Goal: Task Accomplishment & Management: Complete application form

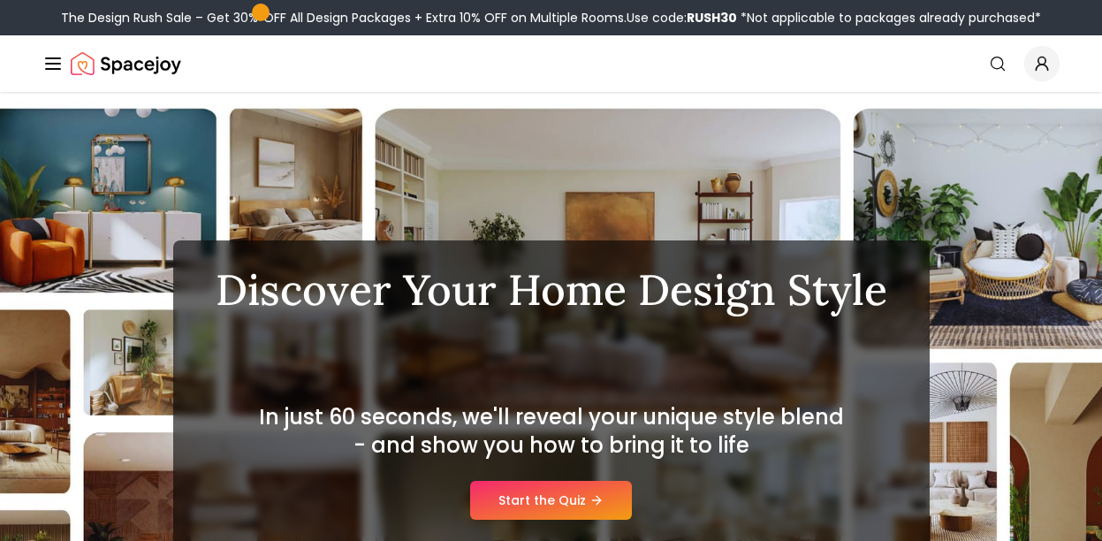
click at [551, 493] on link "Start the Quiz" at bounding box center [551, 500] width 162 height 39
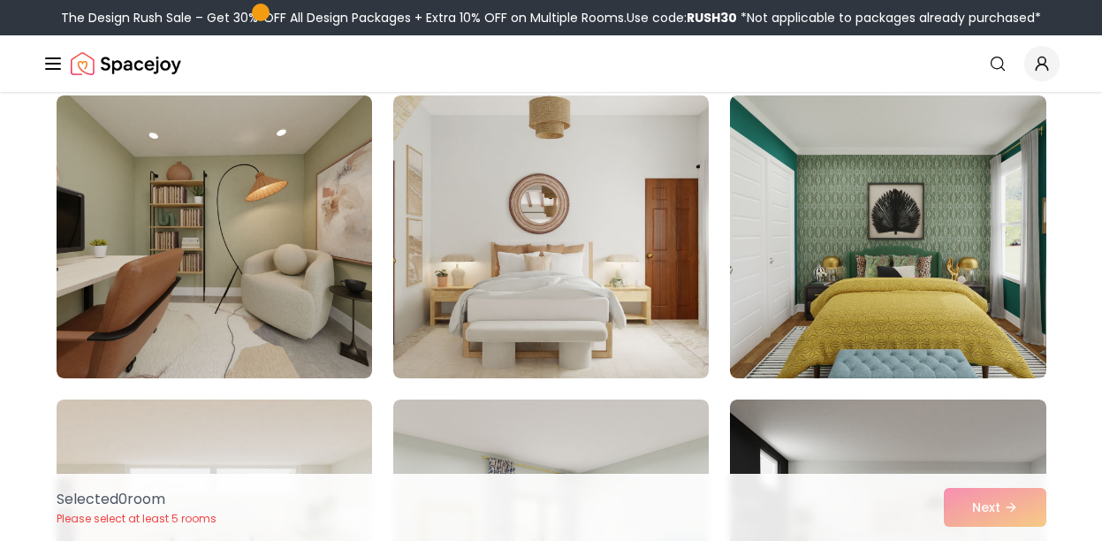
scroll to position [1366, 0]
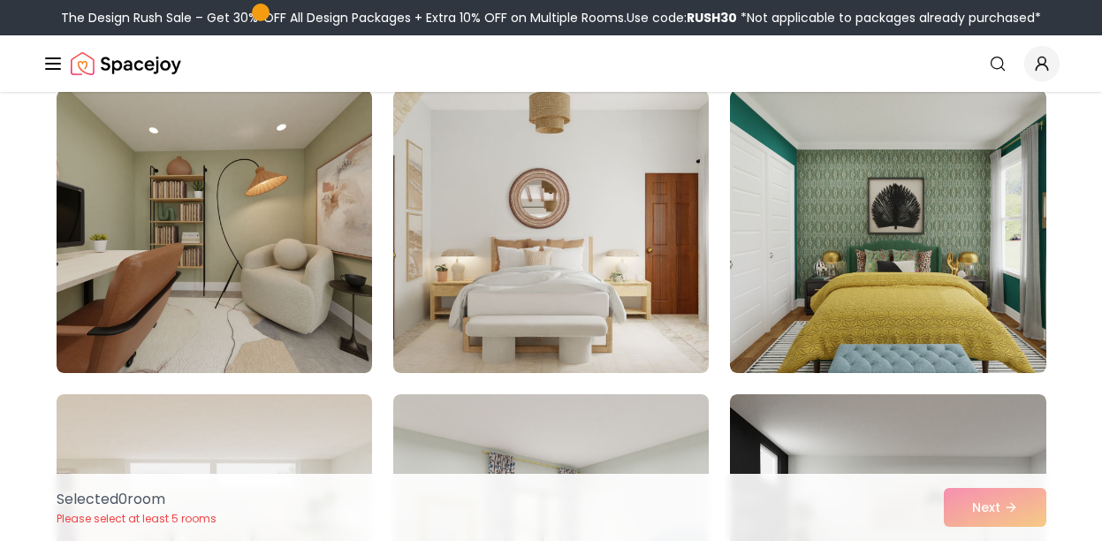
click at [864, 266] on img at bounding box center [888, 231] width 316 height 283
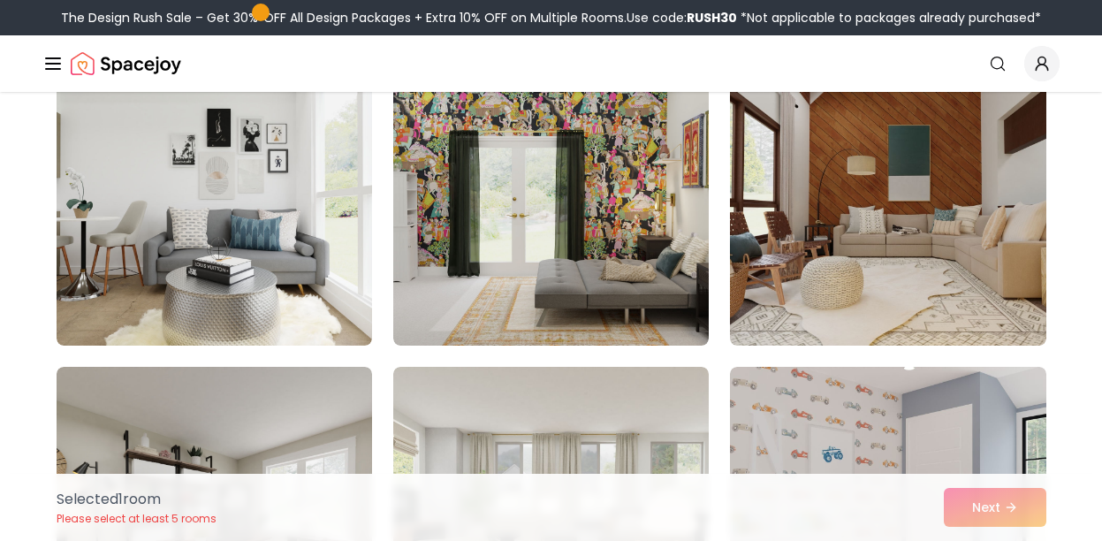
scroll to position [2007, 0]
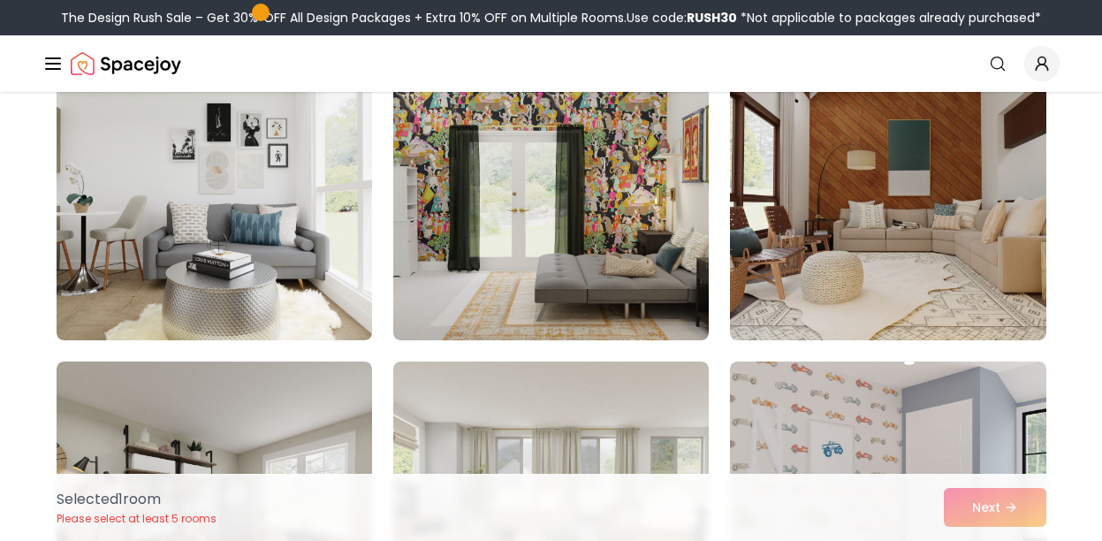
click at [922, 256] on img at bounding box center [888, 198] width 316 height 283
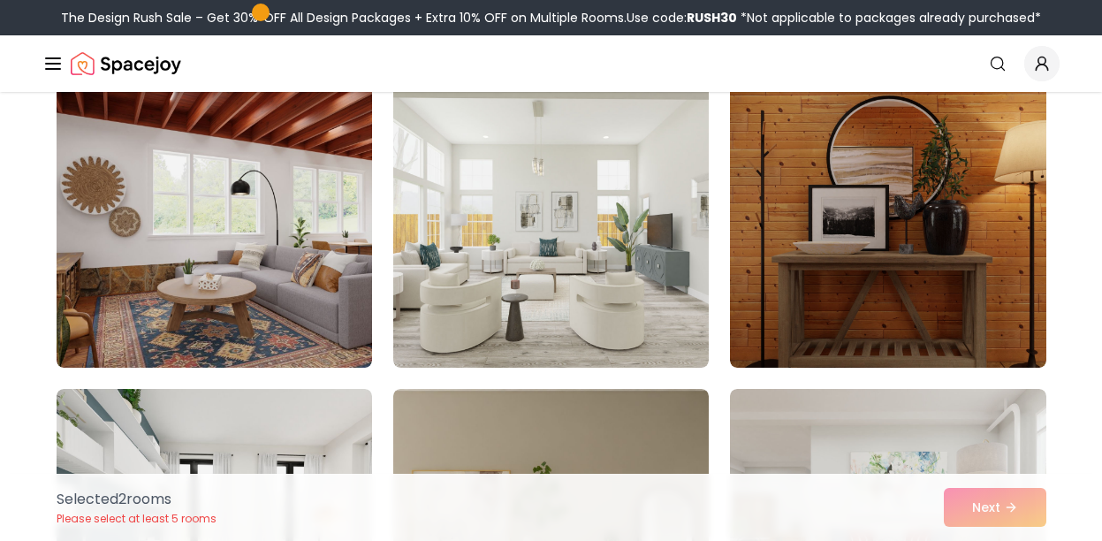
scroll to position [2552, 0]
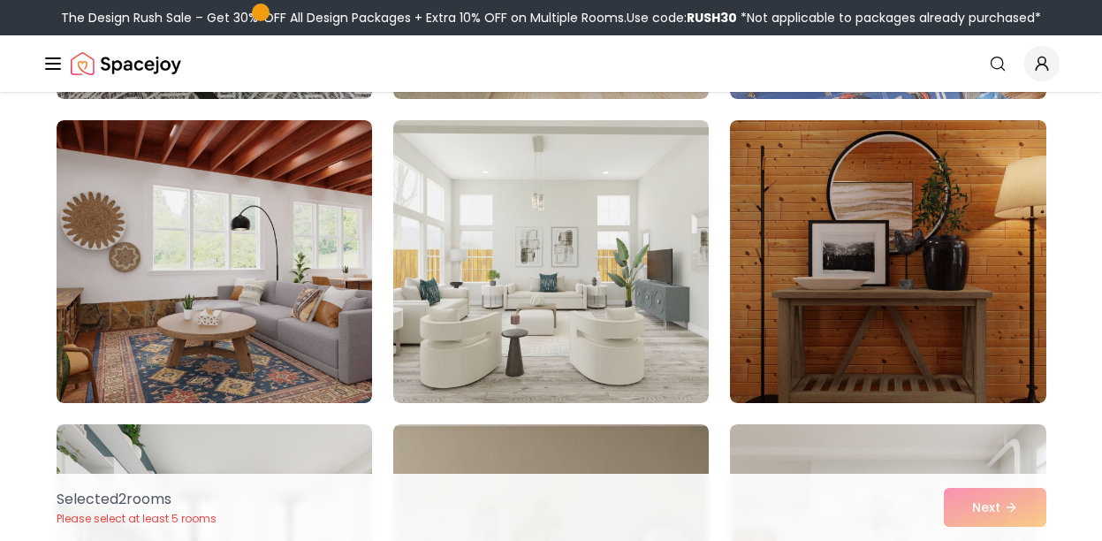
click at [230, 306] on img at bounding box center [215, 261] width 316 height 283
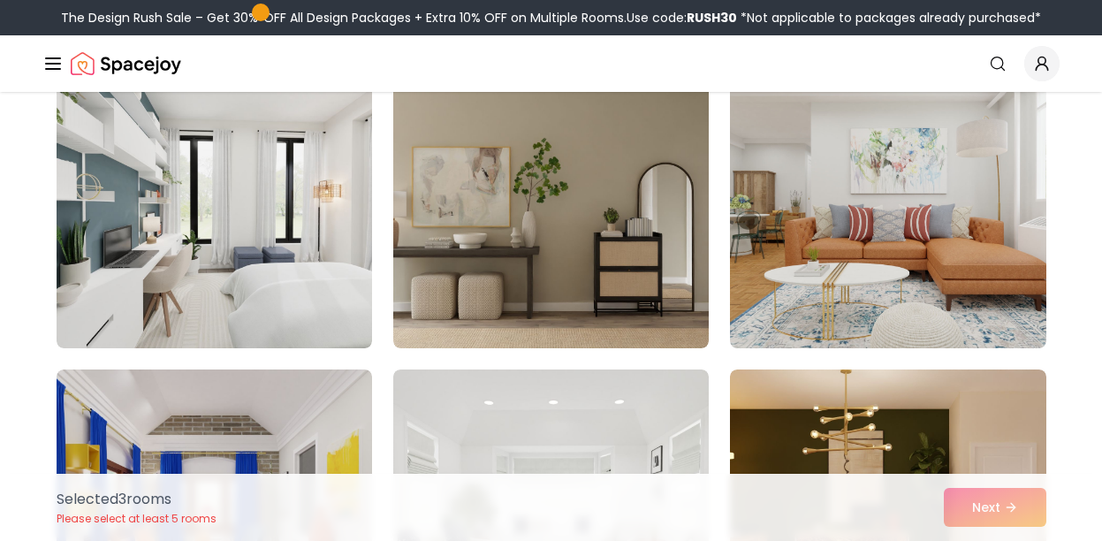
scroll to position [2930, 0]
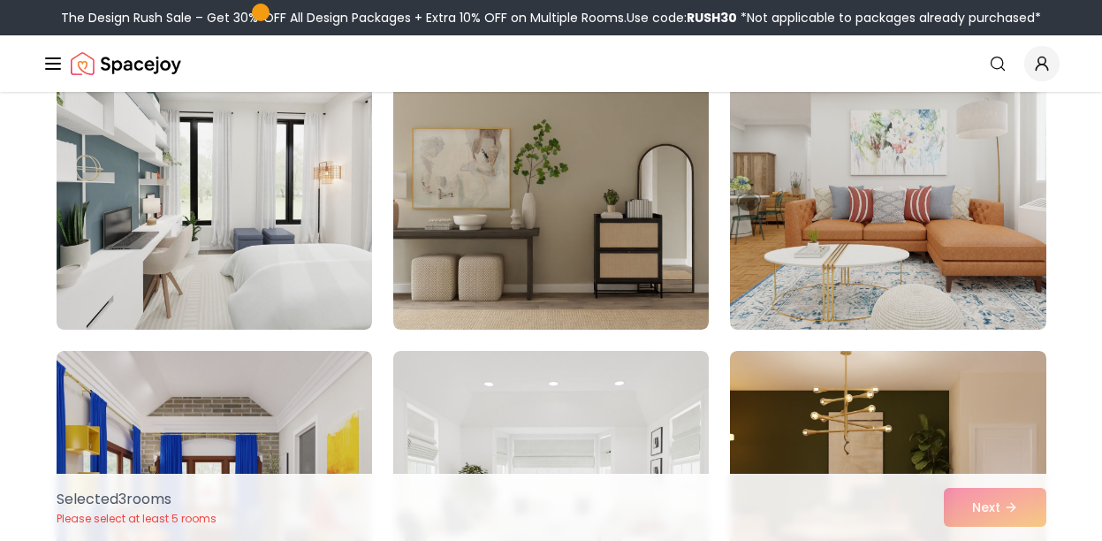
click at [290, 228] on img at bounding box center [215, 188] width 316 height 283
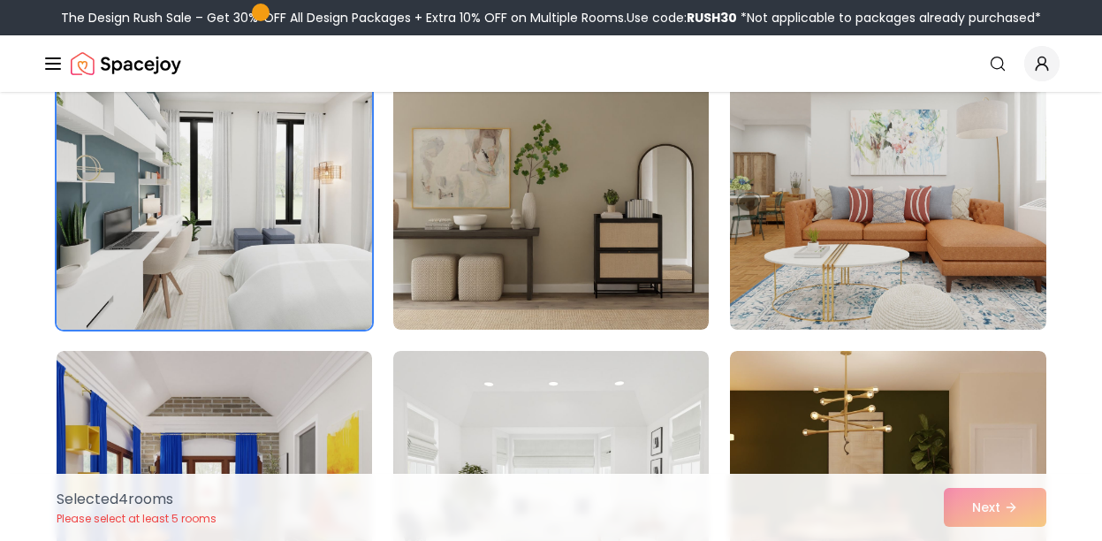
click at [568, 223] on img at bounding box center [551, 188] width 316 height 283
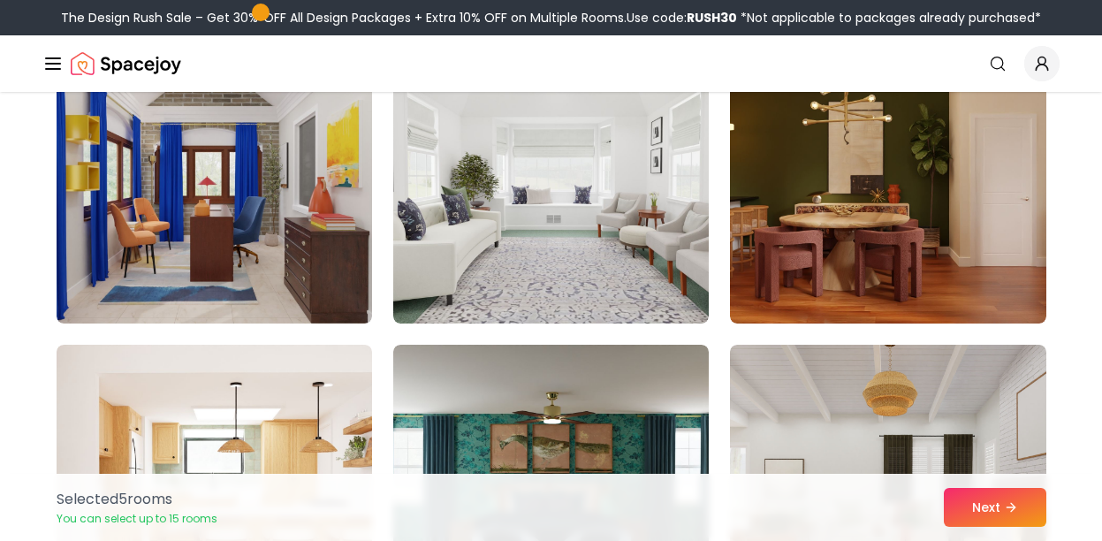
scroll to position [3232, 0]
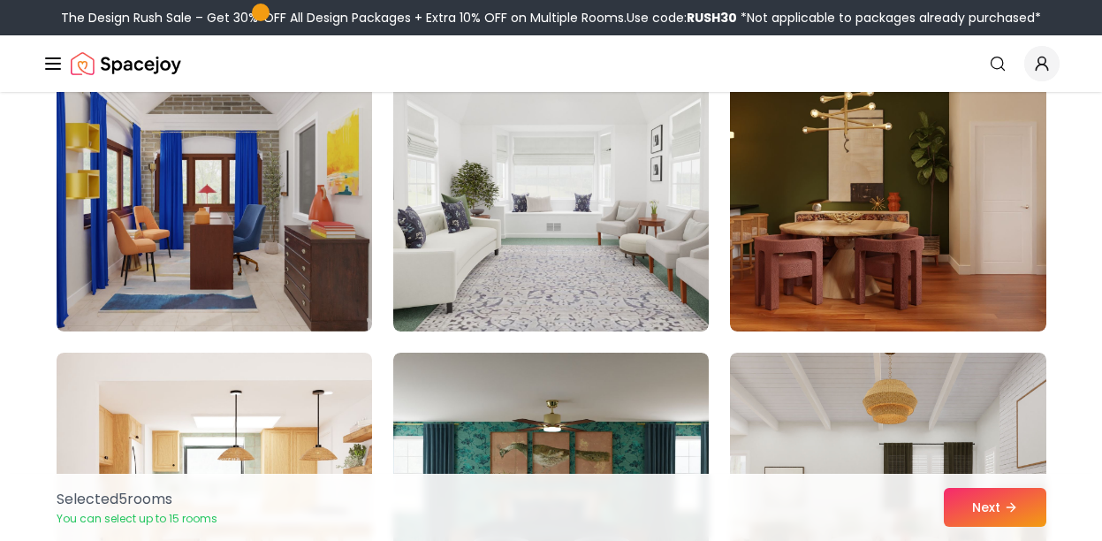
click at [909, 202] on img at bounding box center [888, 190] width 316 height 283
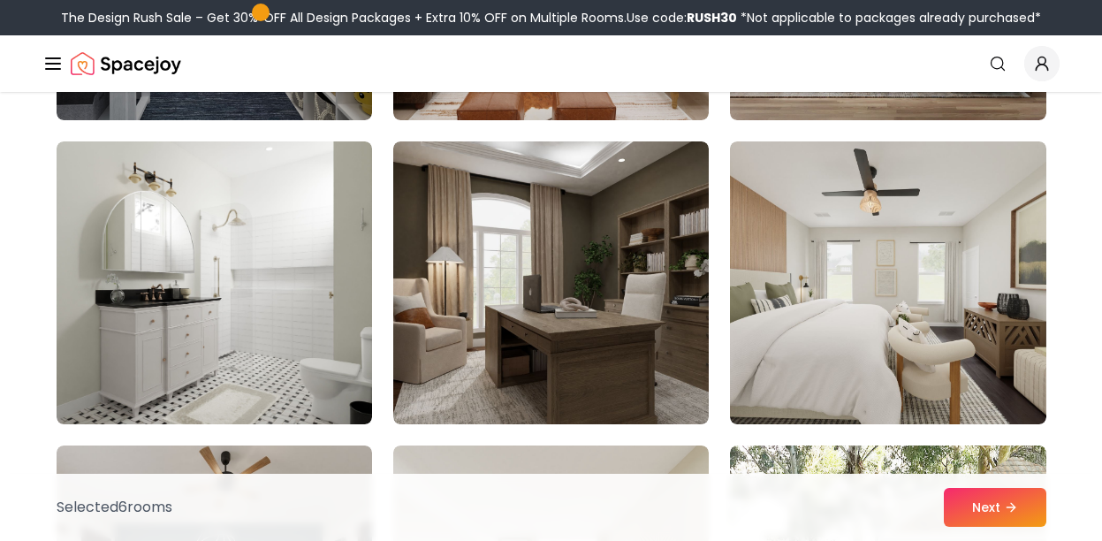
scroll to position [7088, 0]
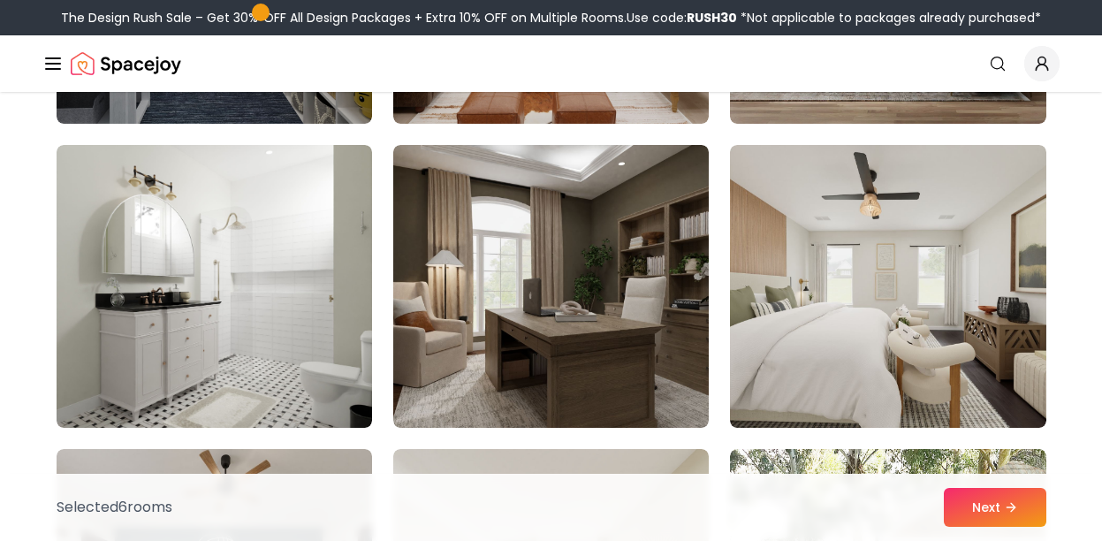
click at [224, 323] on img at bounding box center [215, 286] width 316 height 283
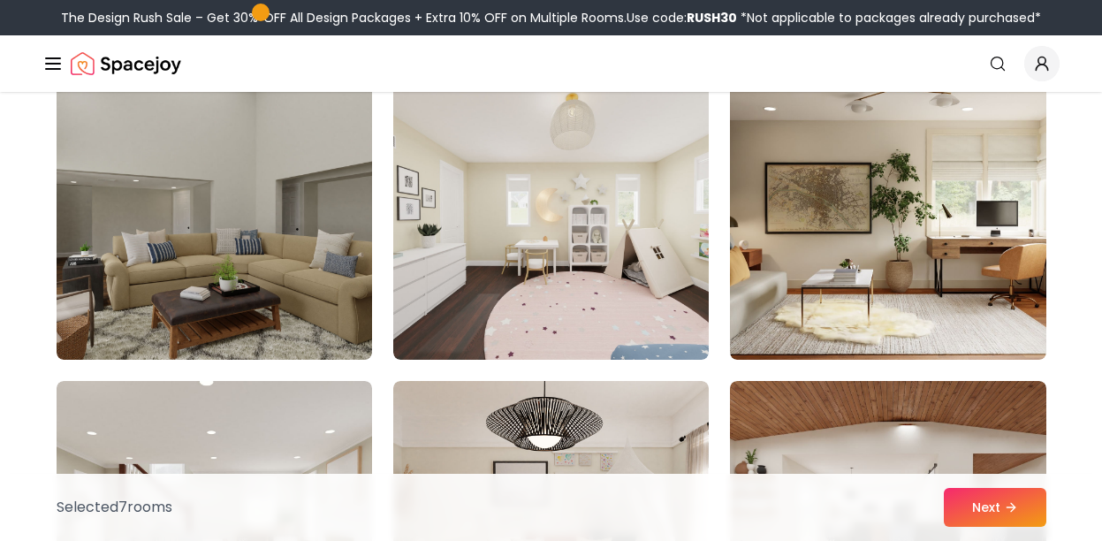
scroll to position [7772, 0]
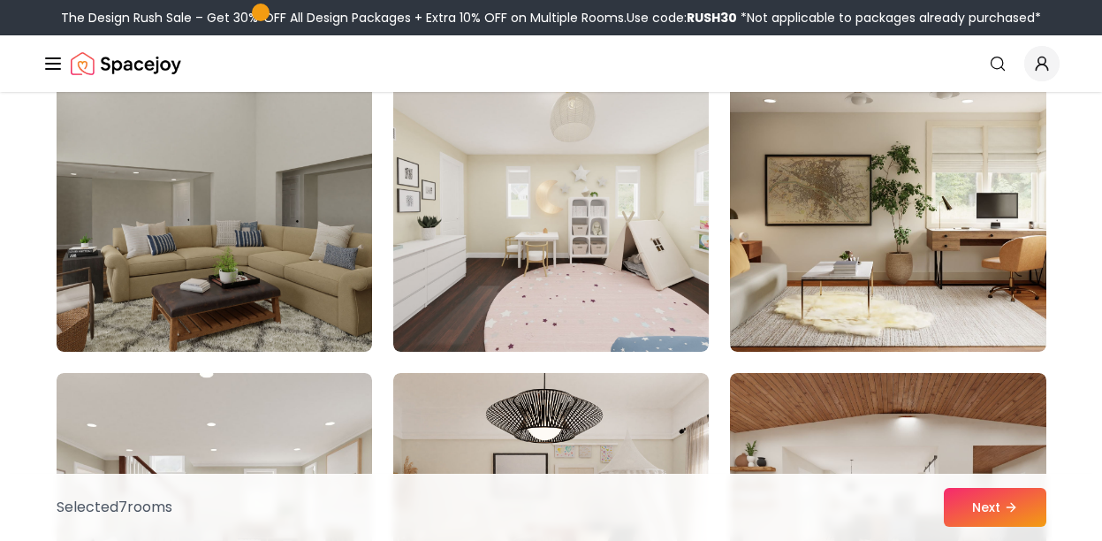
click at [939, 259] on img at bounding box center [888, 210] width 316 height 283
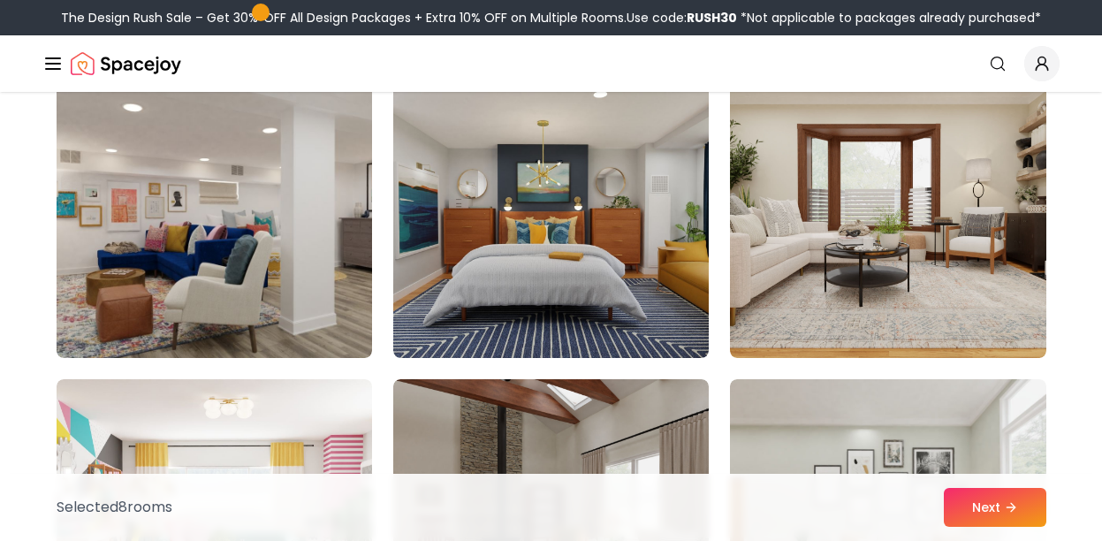
scroll to position [8371, 0]
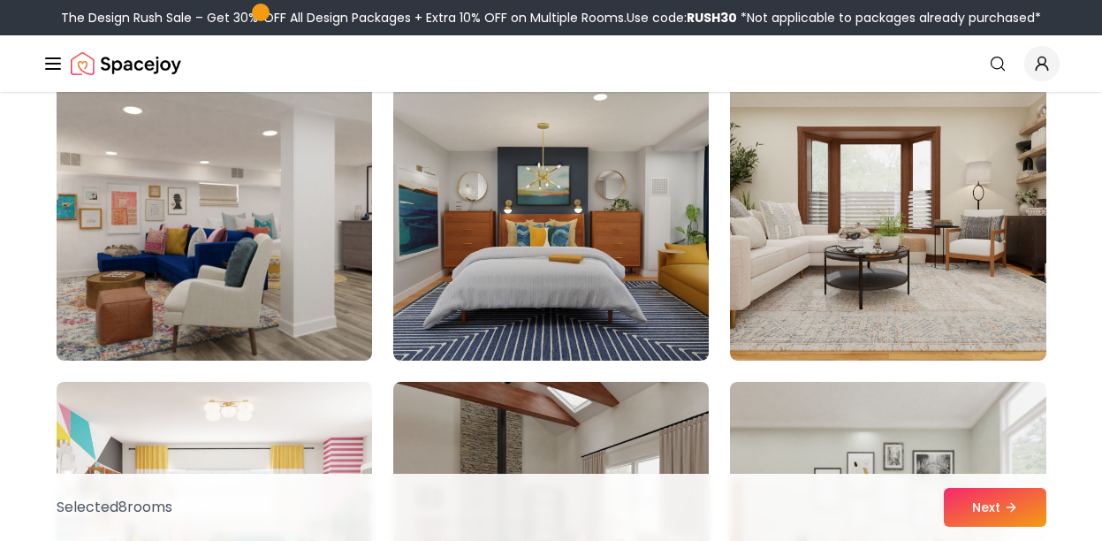
click at [192, 225] on img at bounding box center [215, 219] width 316 height 283
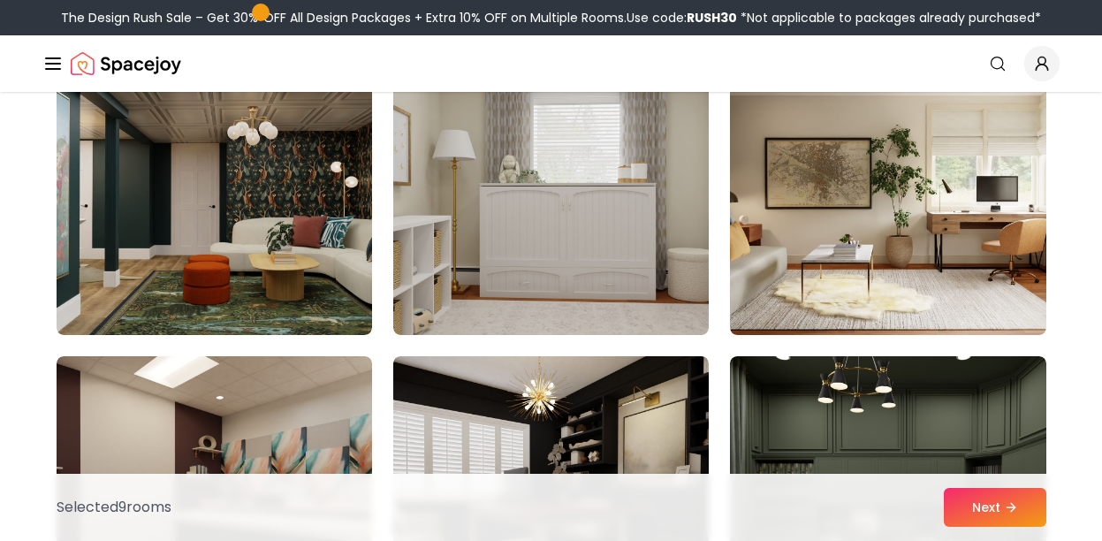
scroll to position [9304, 0]
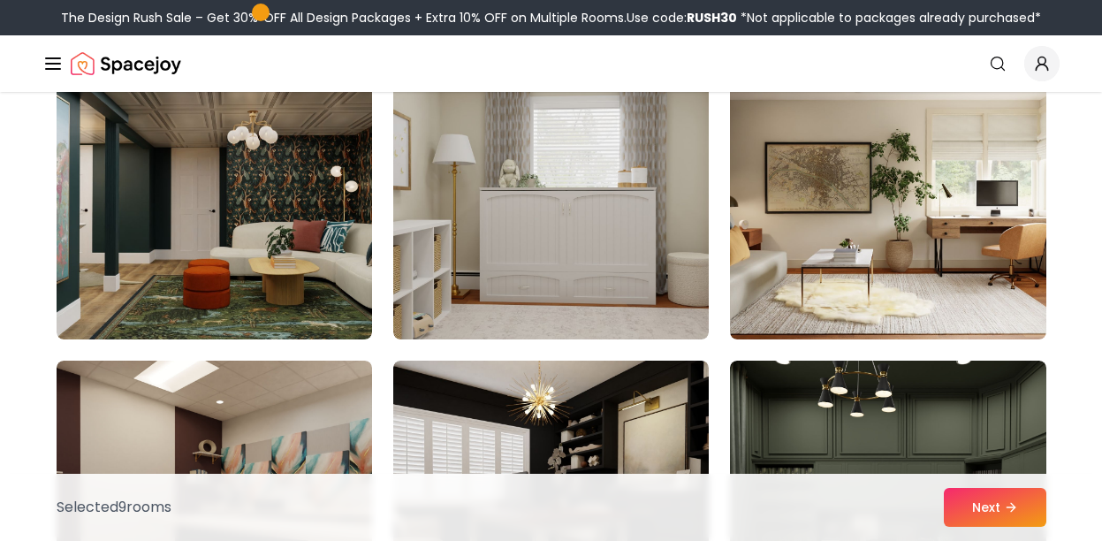
click at [863, 242] on img at bounding box center [888, 198] width 316 height 283
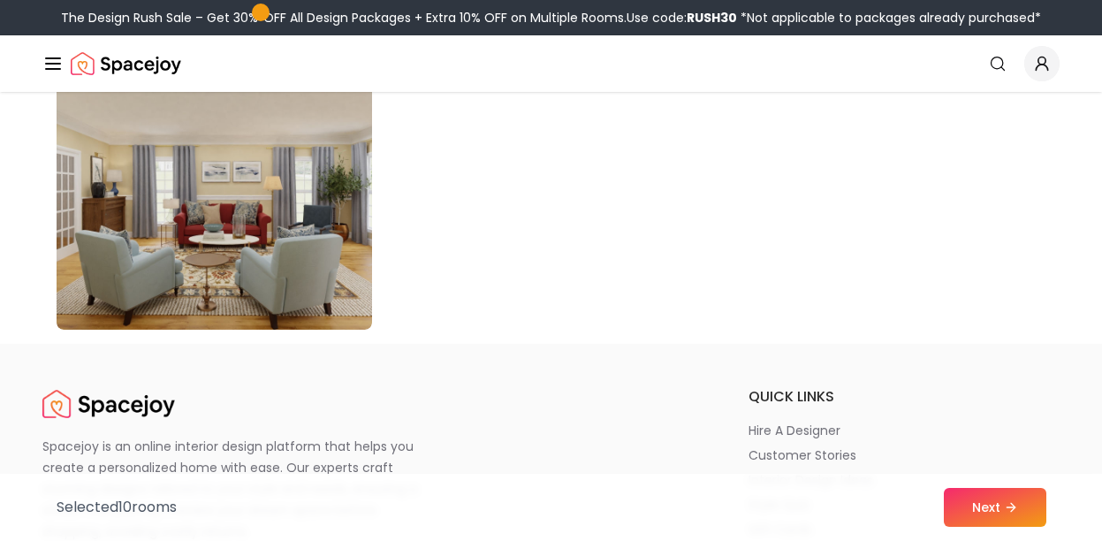
scroll to position [10310, 0]
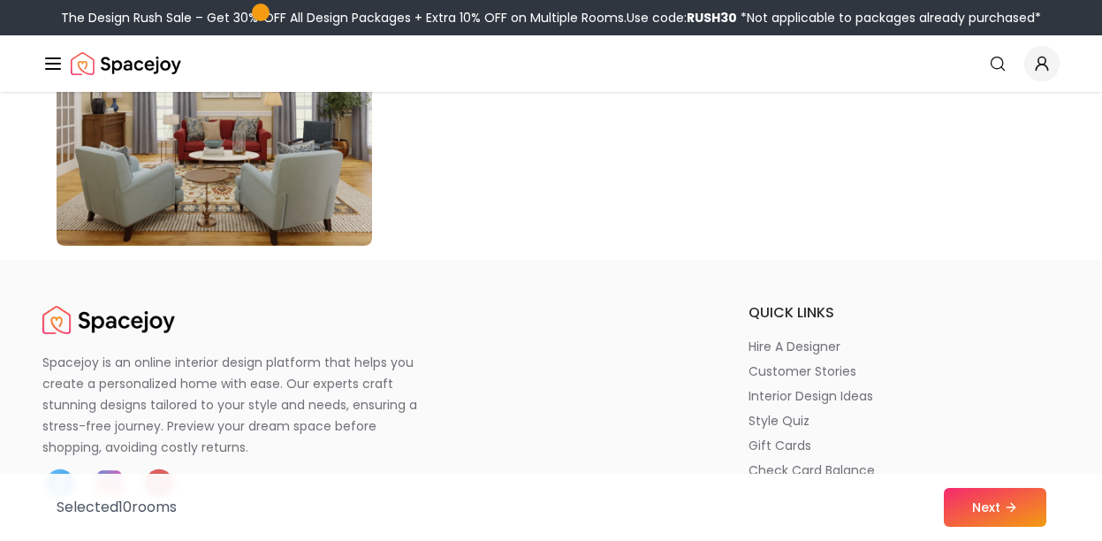
click at [974, 505] on button "Next" at bounding box center [995, 507] width 103 height 39
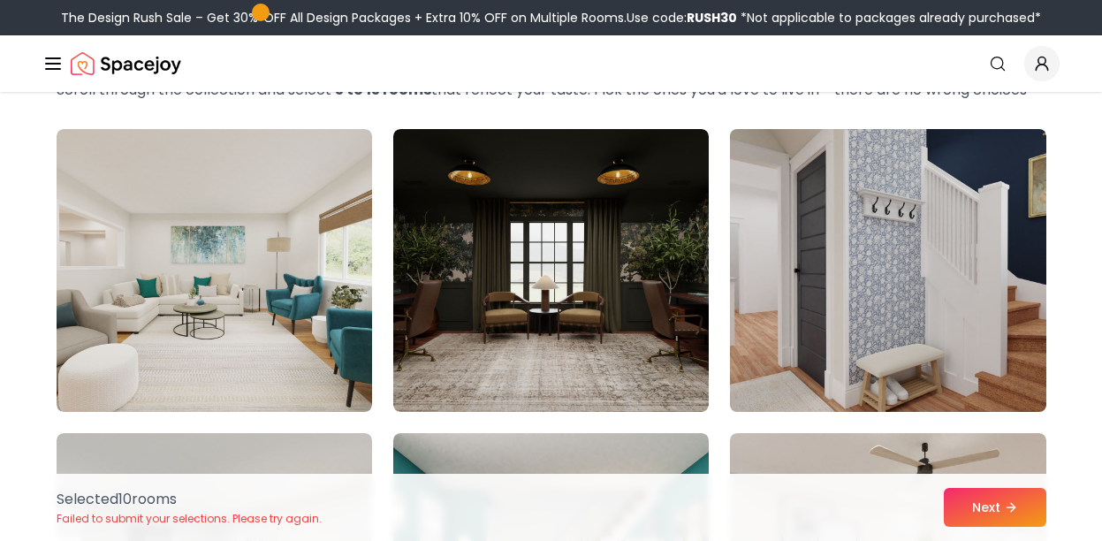
scroll to position [117, 0]
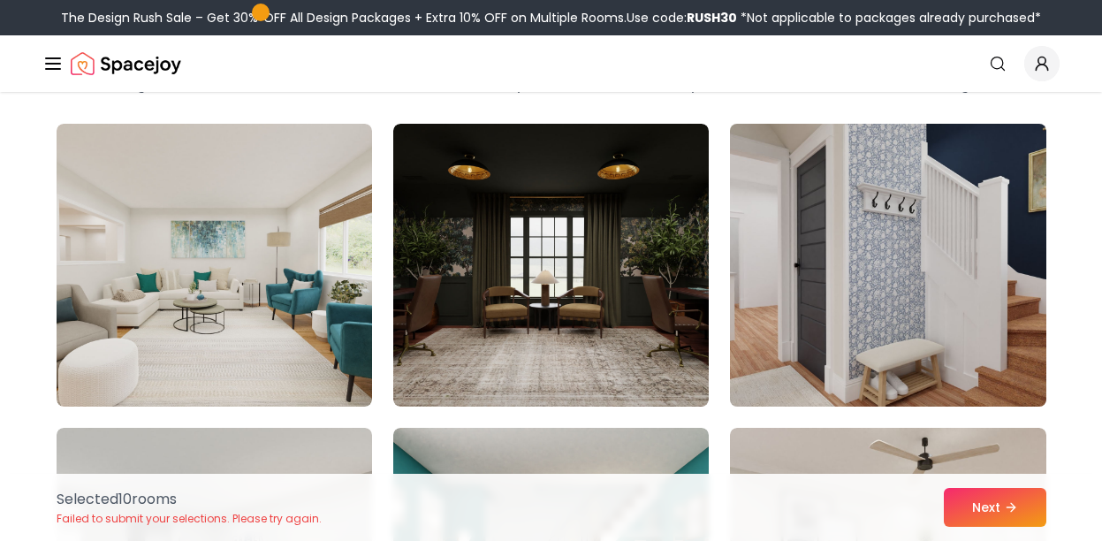
click at [939, 267] on img at bounding box center [887, 265] width 331 height 297
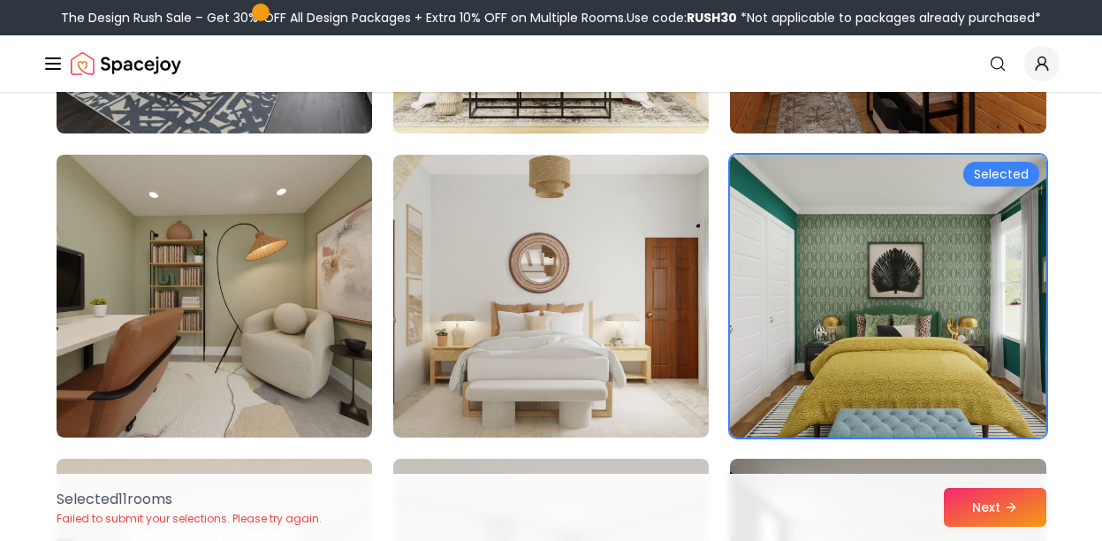
scroll to position [1357, 0]
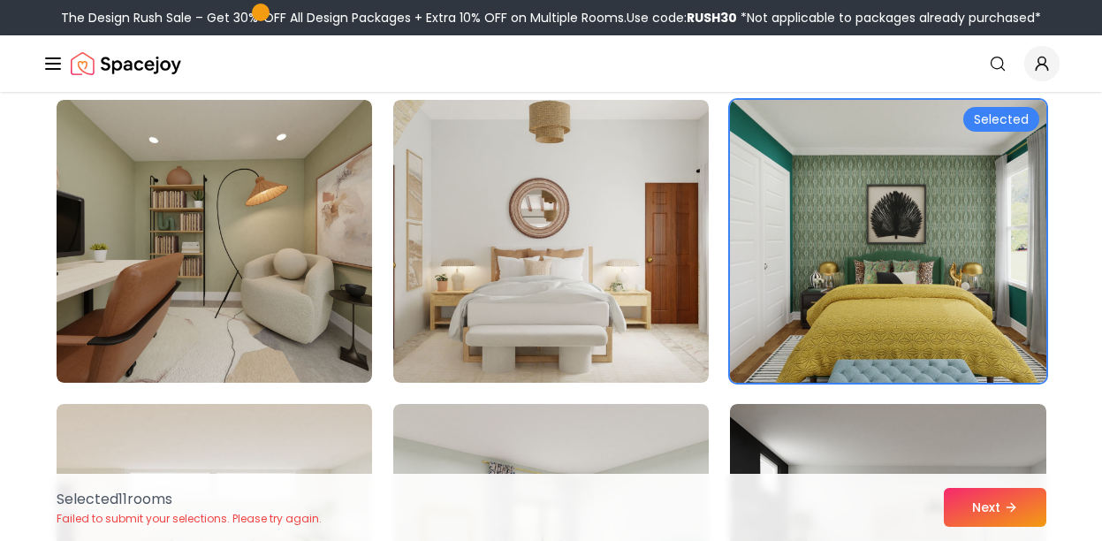
click at [932, 264] on img at bounding box center [887, 241] width 331 height 297
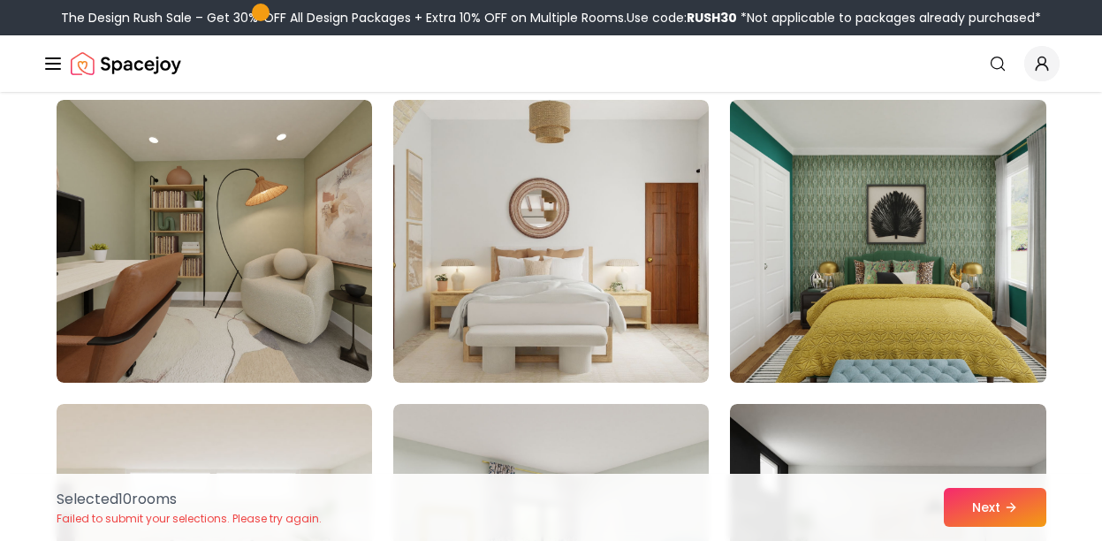
click at [860, 232] on img at bounding box center [887, 241] width 331 height 297
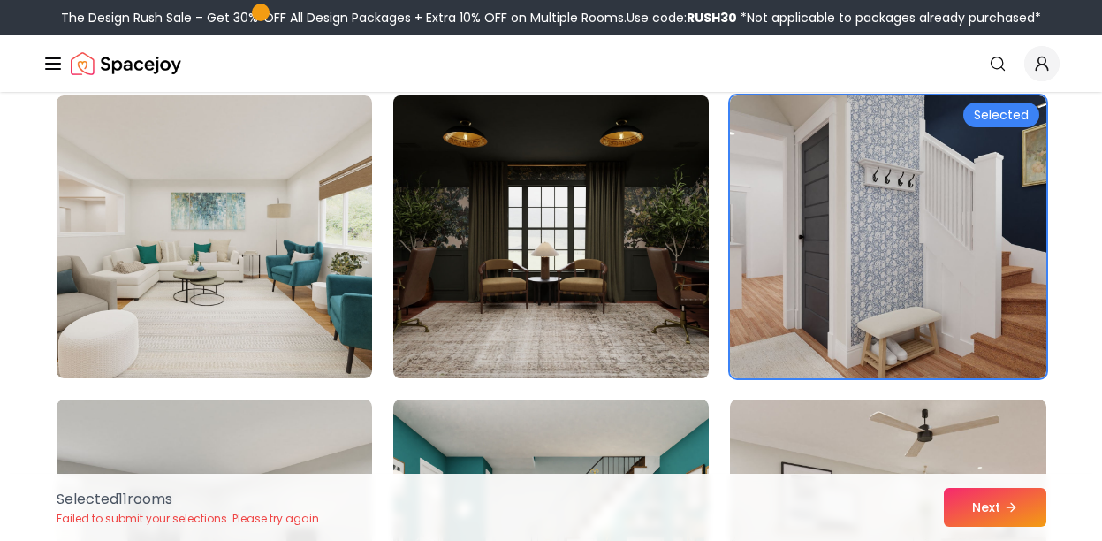
scroll to position [163, 0]
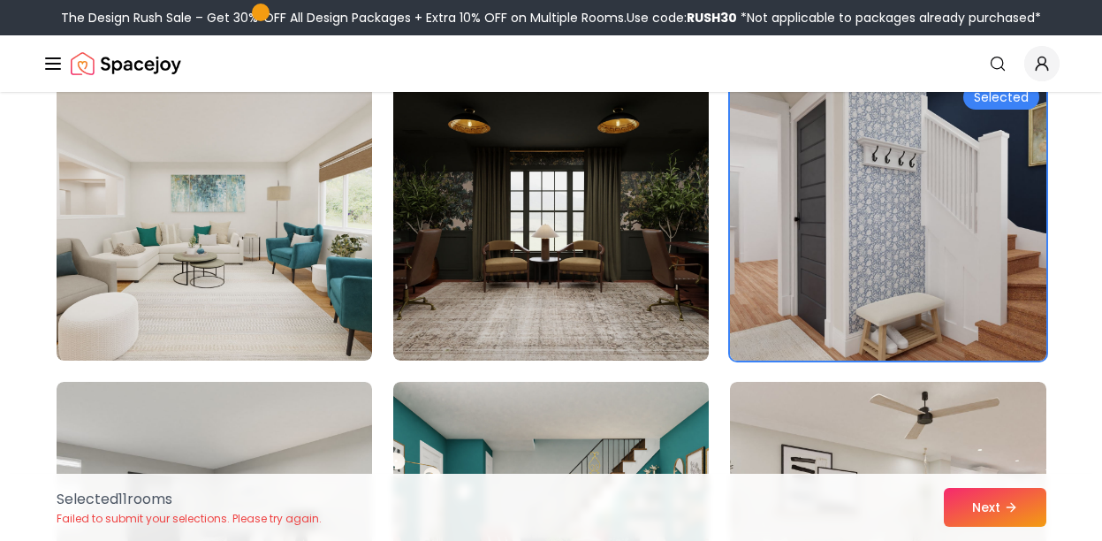
click at [973, 247] on img at bounding box center [887, 219] width 331 height 297
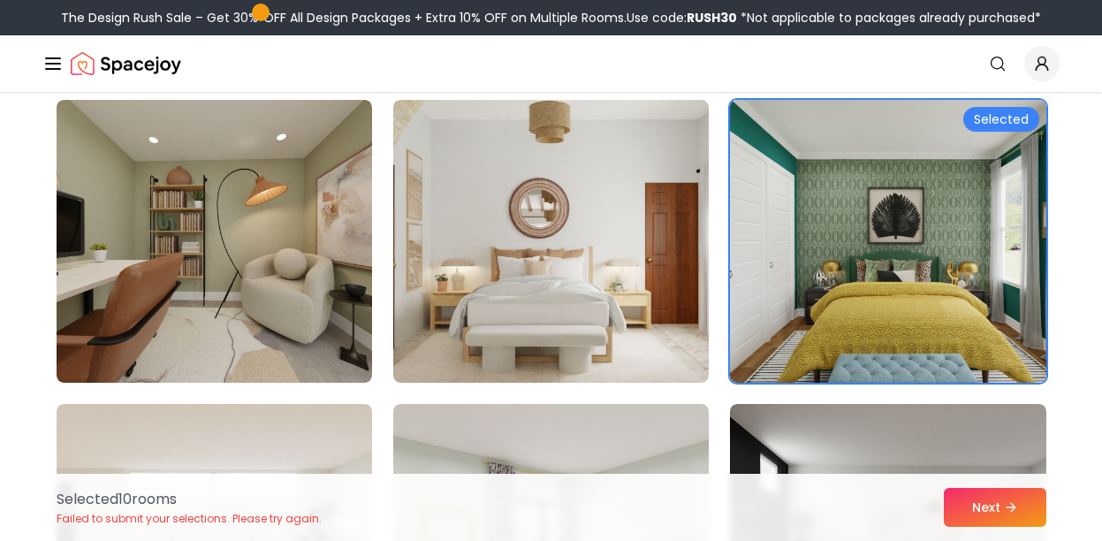
scroll to position [1355, 0]
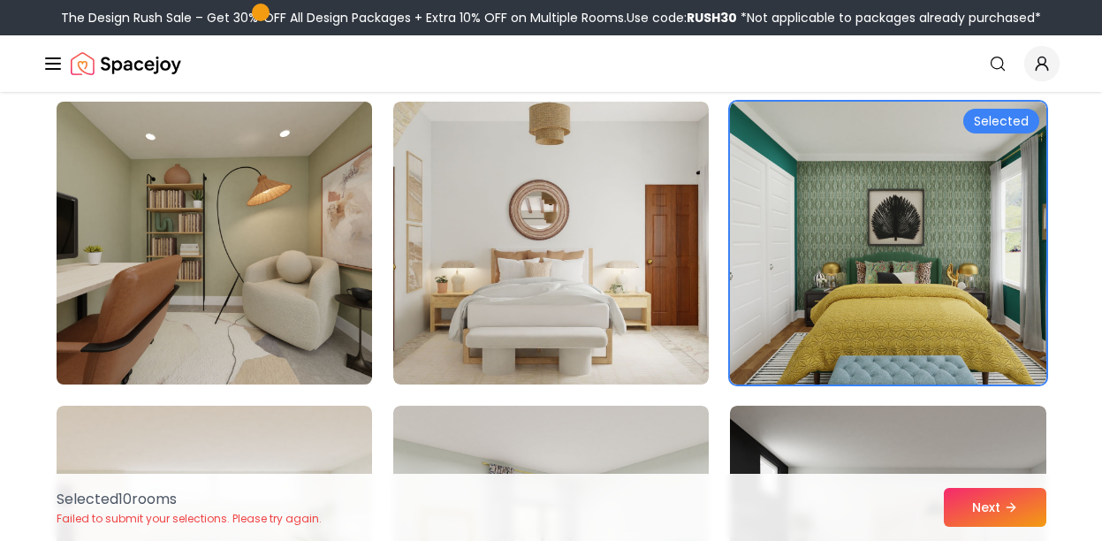
click at [225, 220] on img at bounding box center [214, 243] width 331 height 297
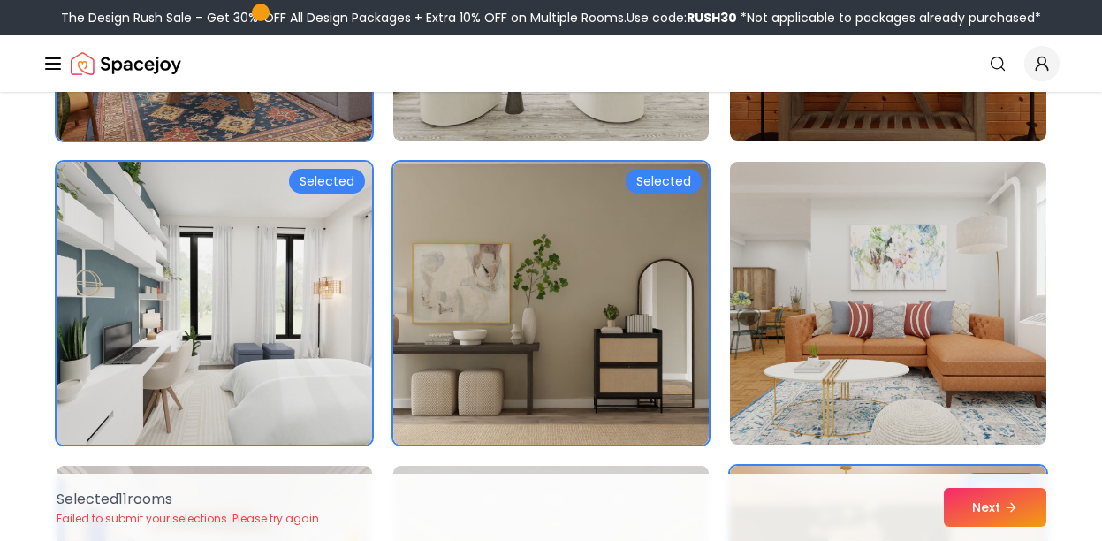
scroll to position [2822, 0]
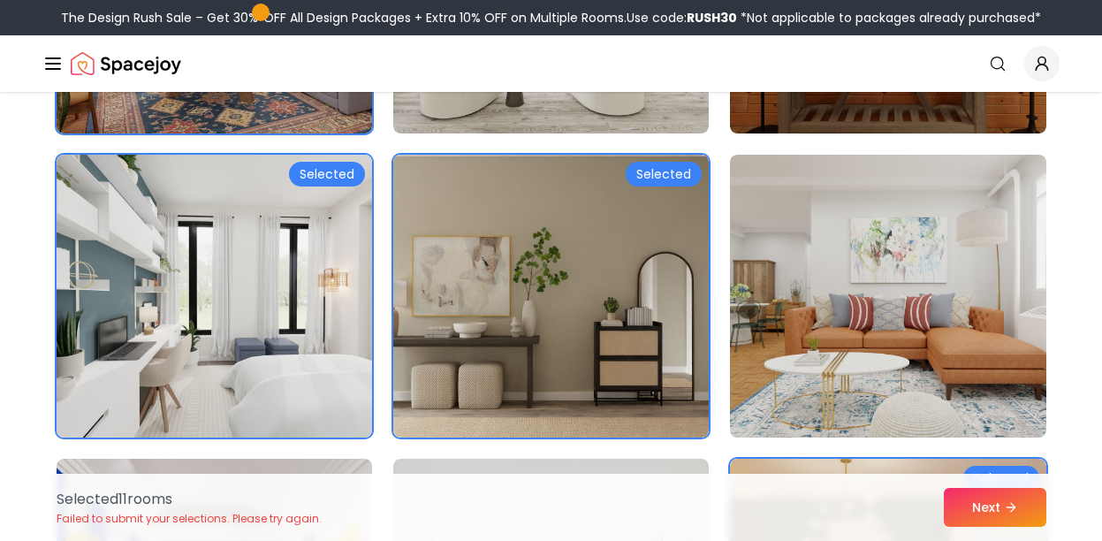
click at [252, 315] on img at bounding box center [214, 296] width 331 height 297
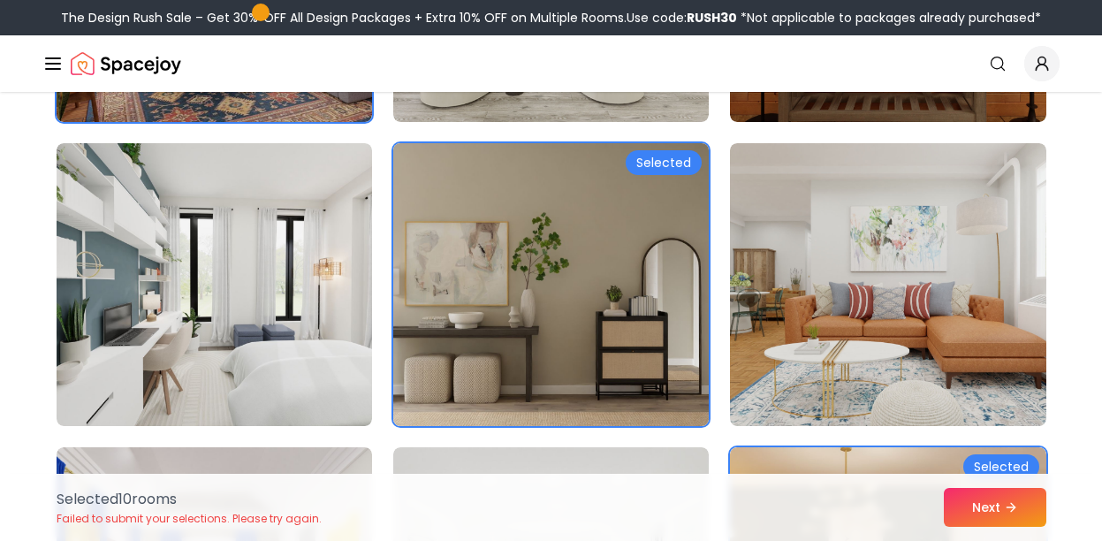
scroll to position [2840, 0]
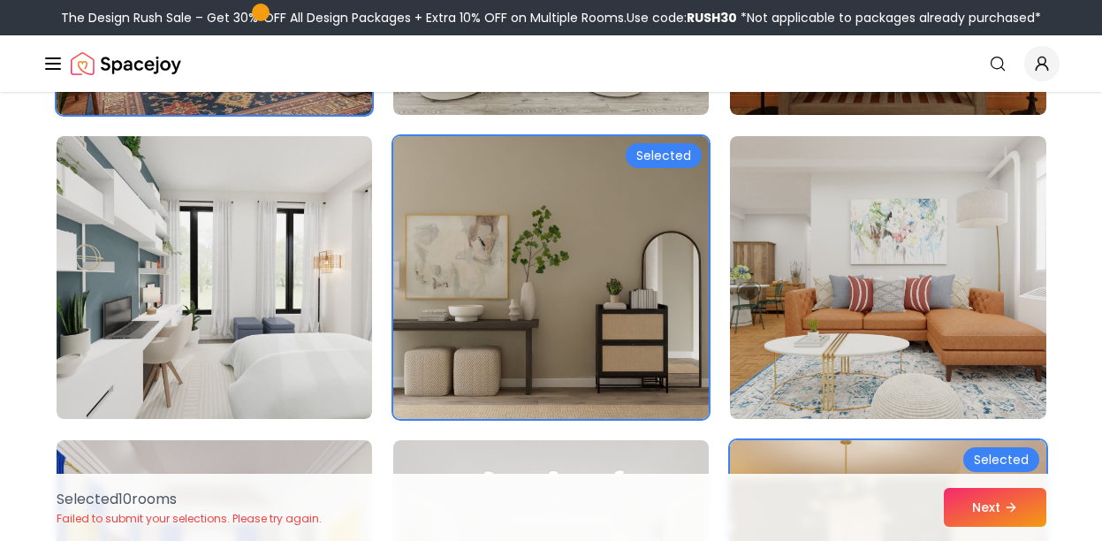
click at [575, 337] on img at bounding box center [550, 277] width 331 height 297
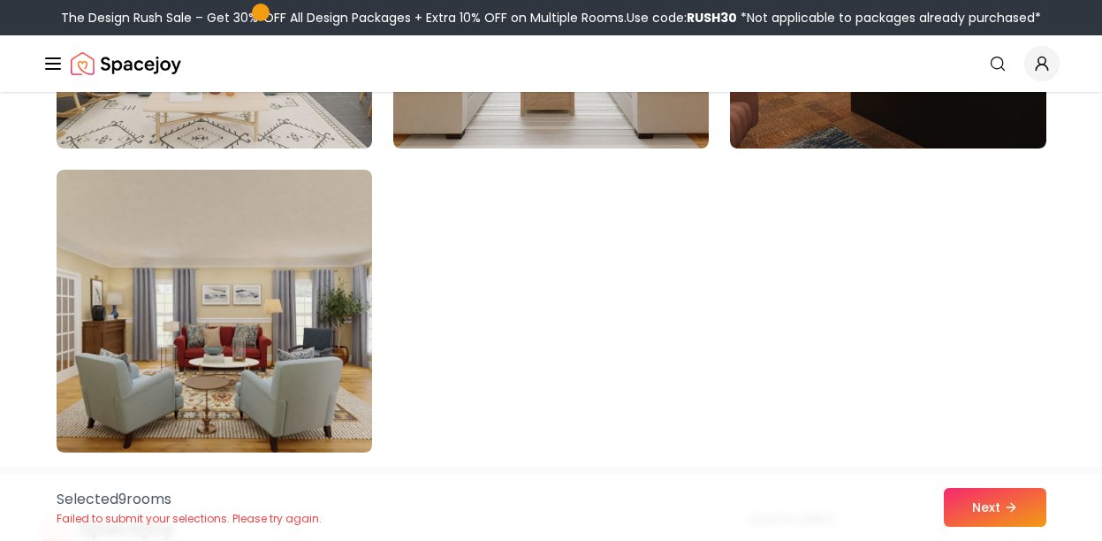
scroll to position [10102, 0]
click at [982, 503] on button "Next" at bounding box center [995, 507] width 103 height 39
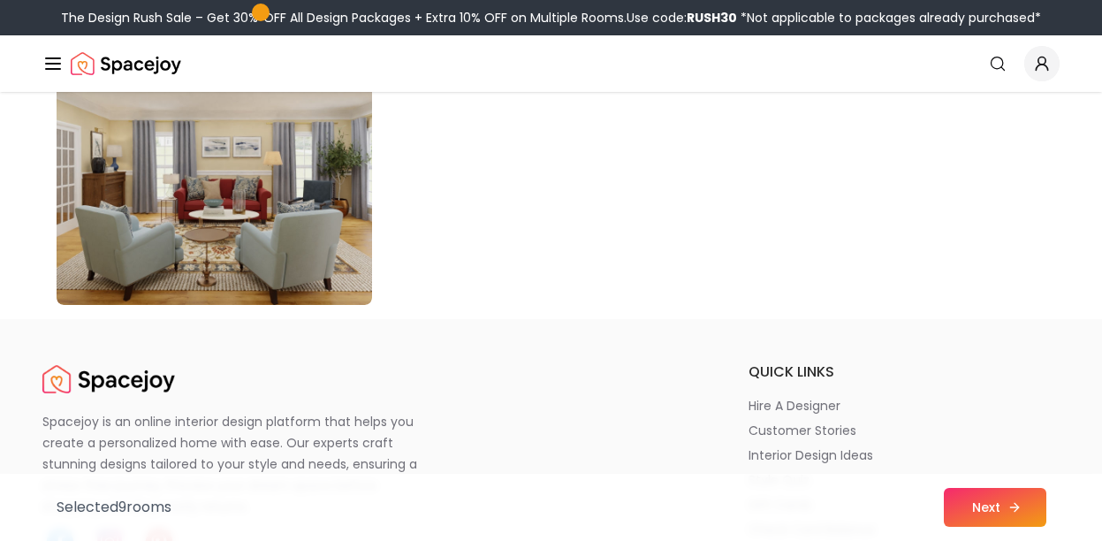
scroll to position [10256, 0]
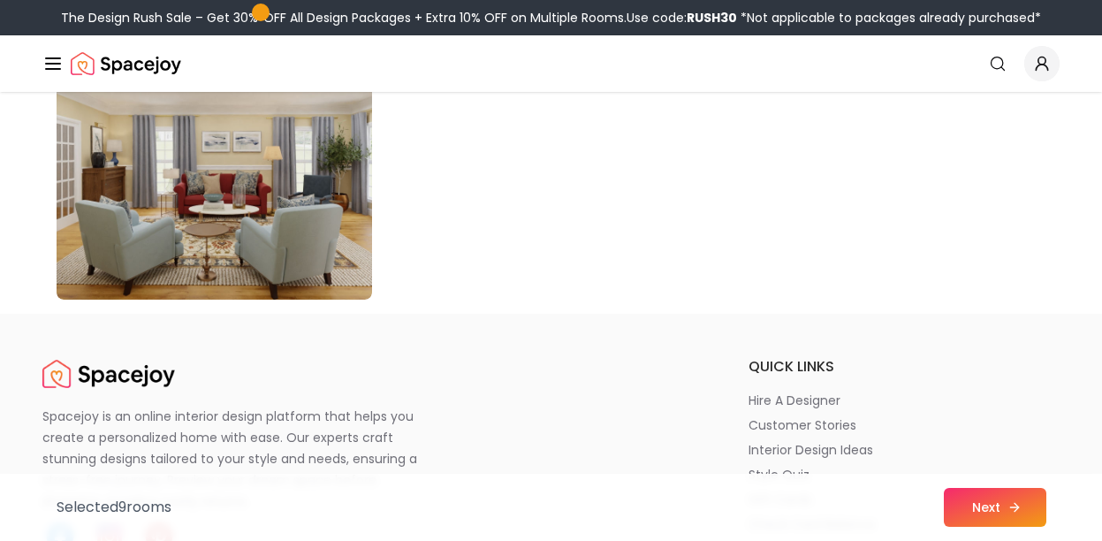
click at [997, 505] on button "Next" at bounding box center [995, 507] width 103 height 39
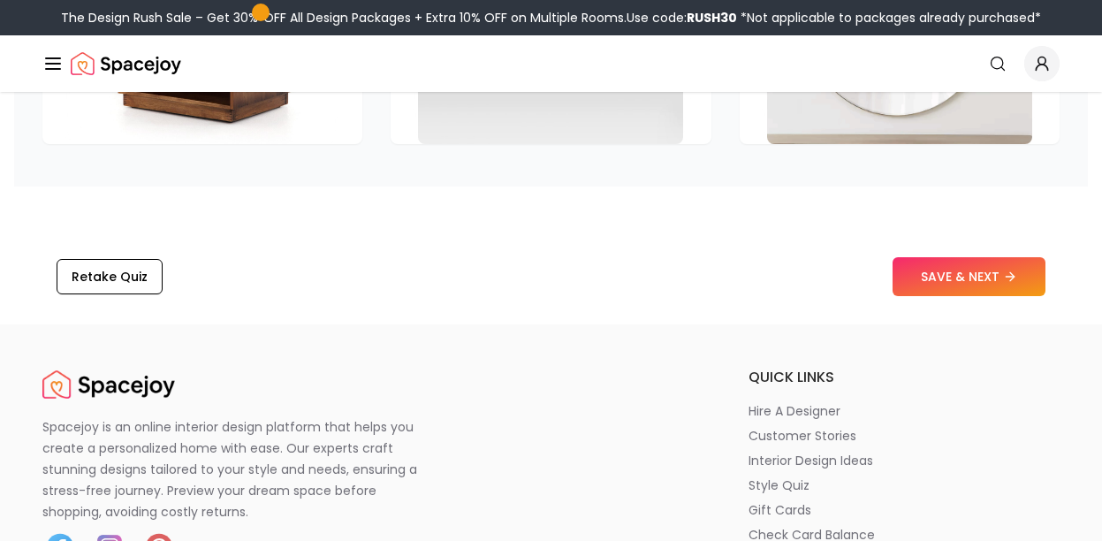
scroll to position [2880, 0]
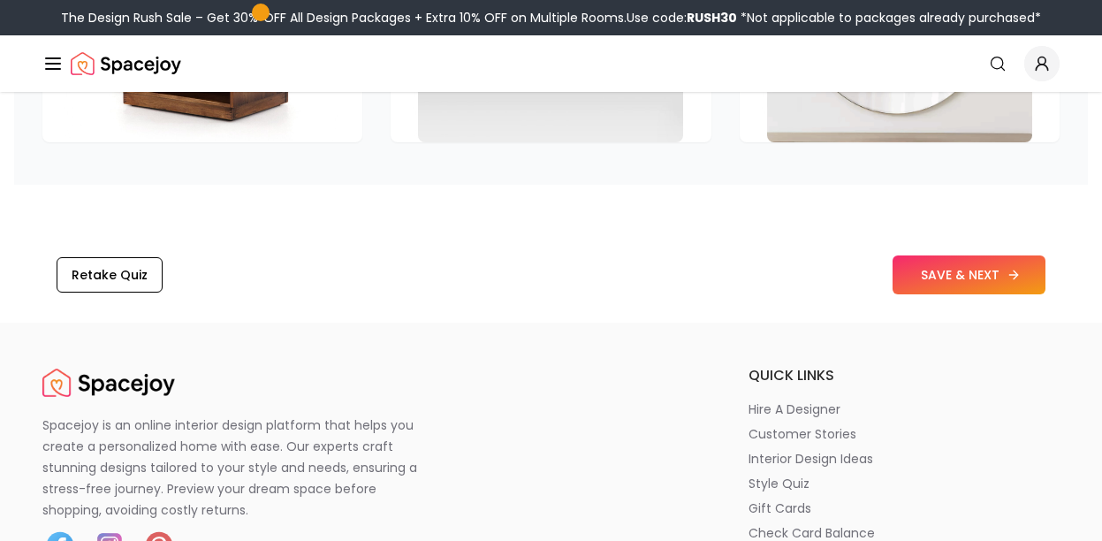
click at [972, 278] on button "SAVE & NEXT" at bounding box center [969, 274] width 153 height 39
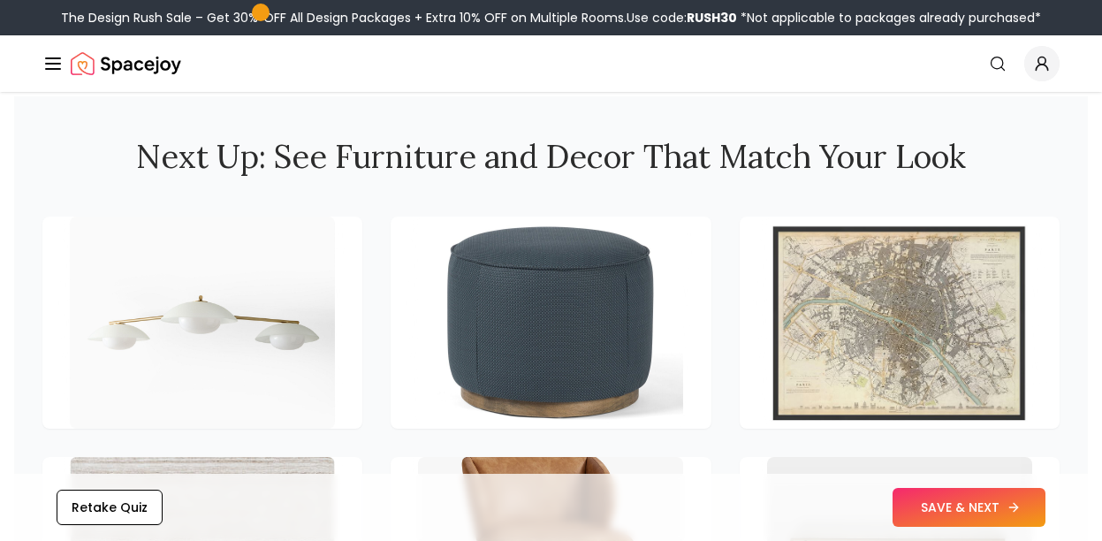
scroll to position [2332, 0]
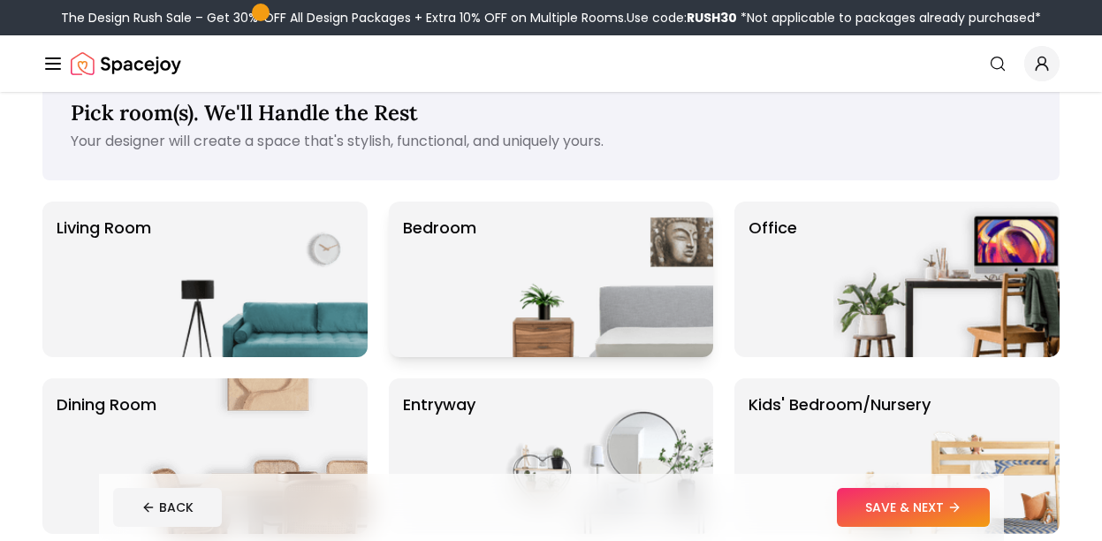
scroll to position [39, 0]
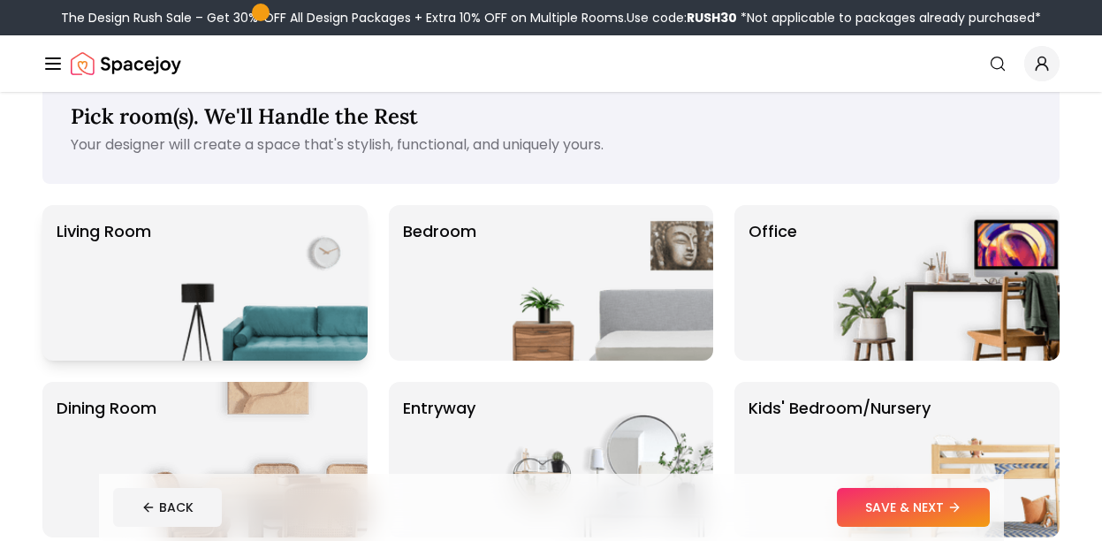
click at [171, 282] on img at bounding box center [254, 283] width 226 height 156
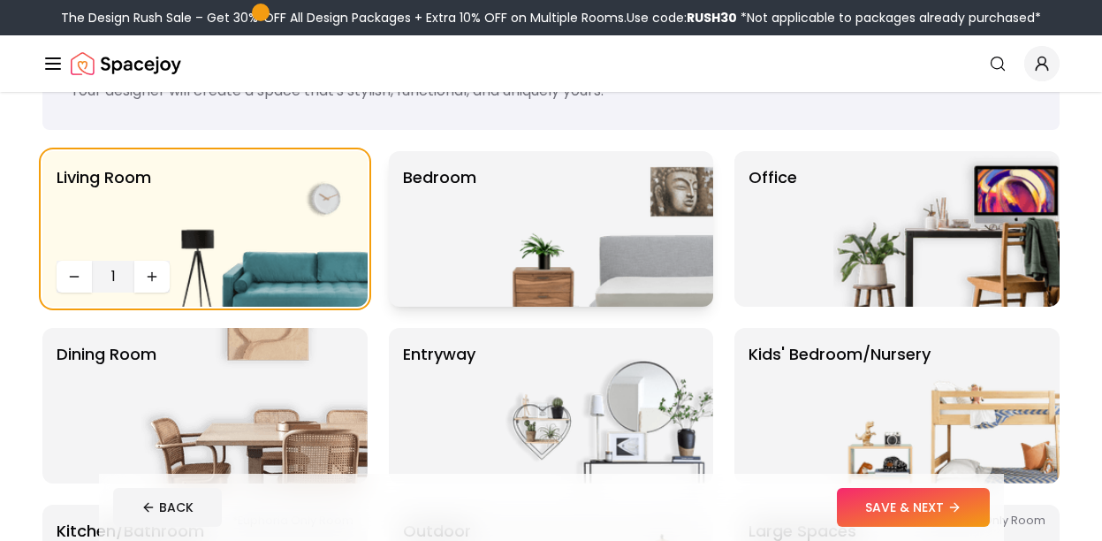
scroll to position [102, 0]
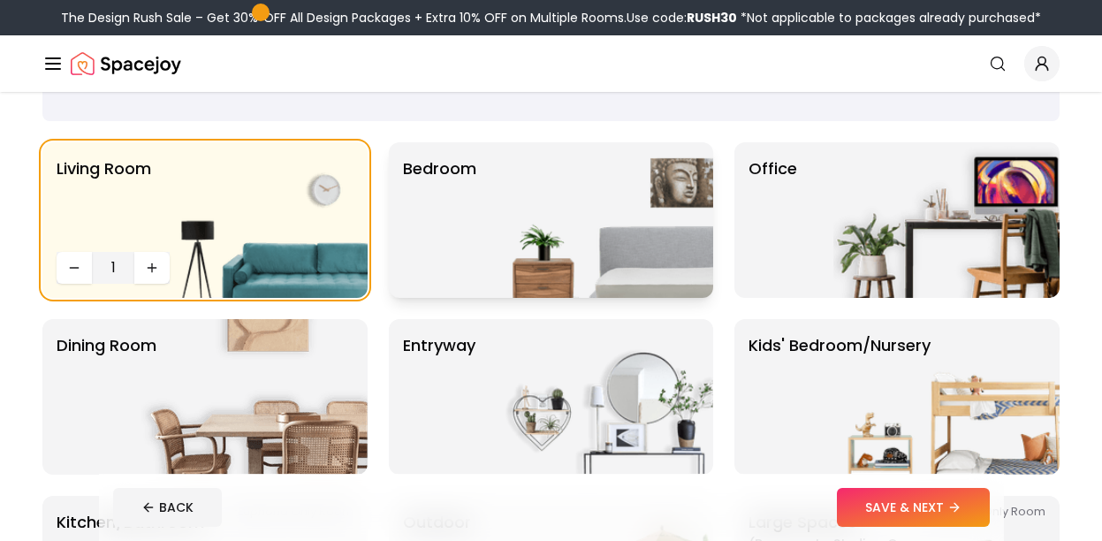
click at [591, 219] on img at bounding box center [600, 220] width 226 height 156
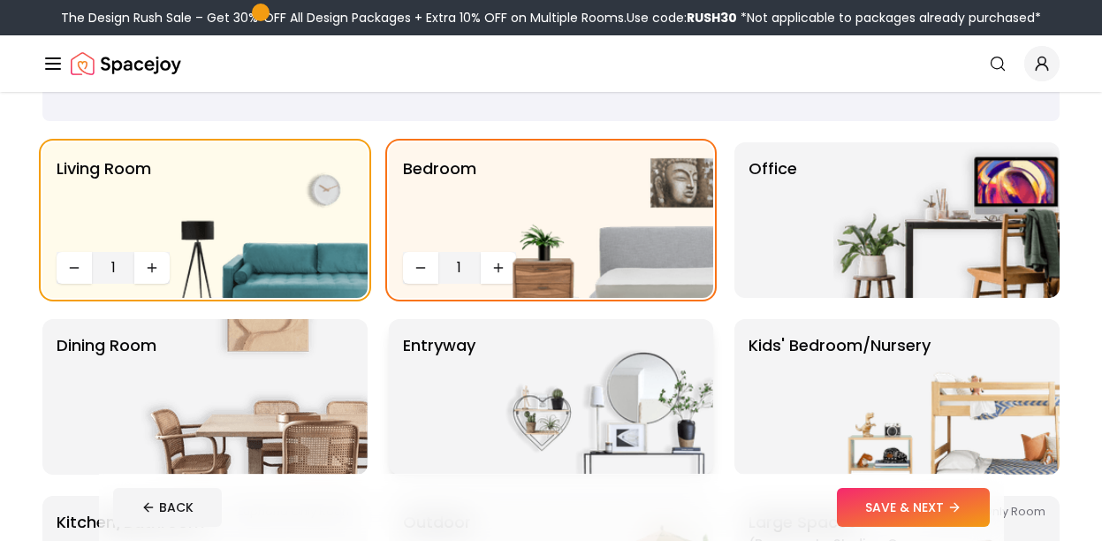
click at [548, 406] on img at bounding box center [600, 397] width 226 height 156
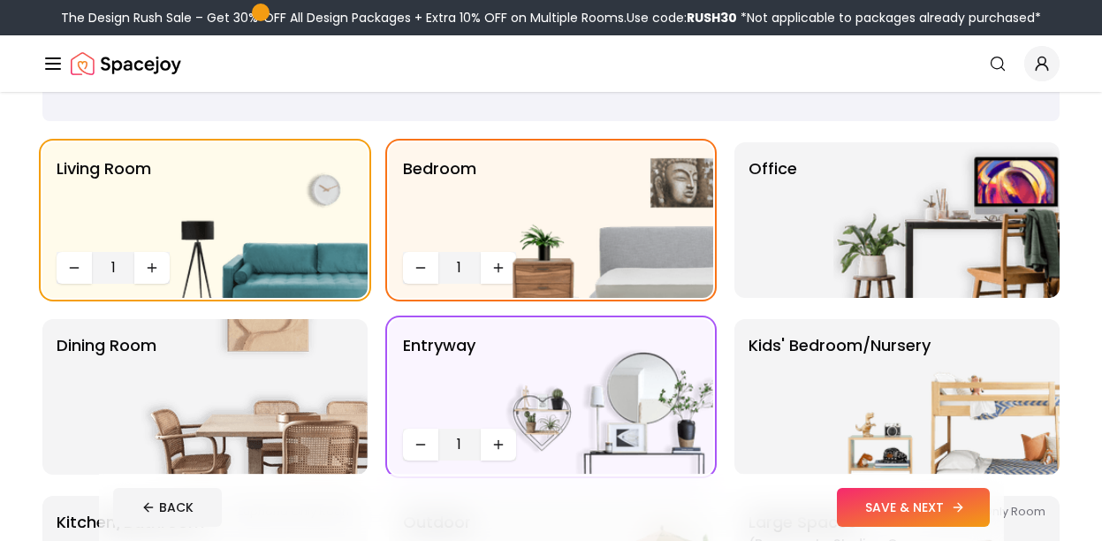
click at [922, 509] on button "SAVE & NEXT" at bounding box center [913, 507] width 153 height 39
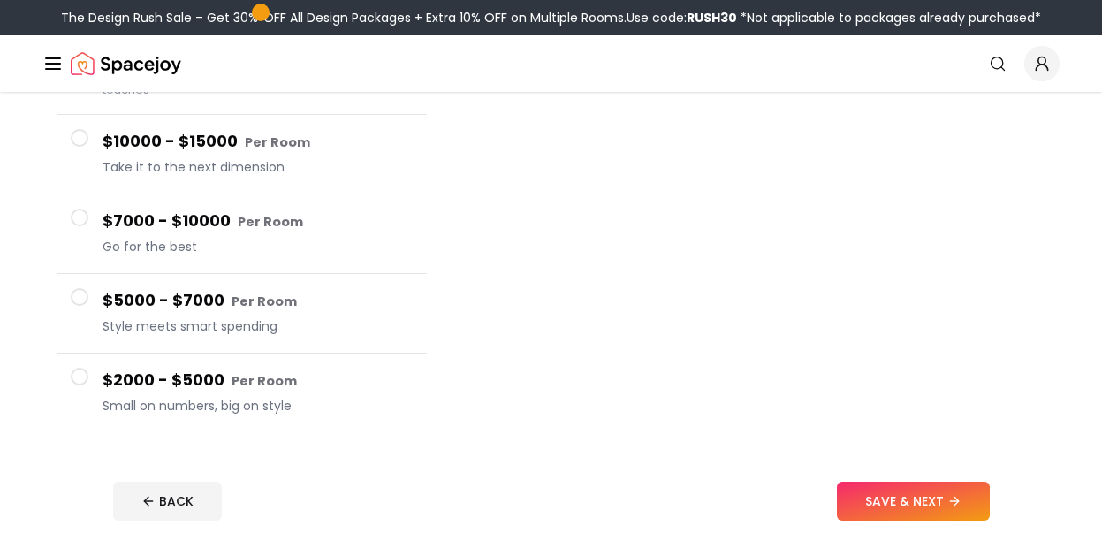
scroll to position [270, 0]
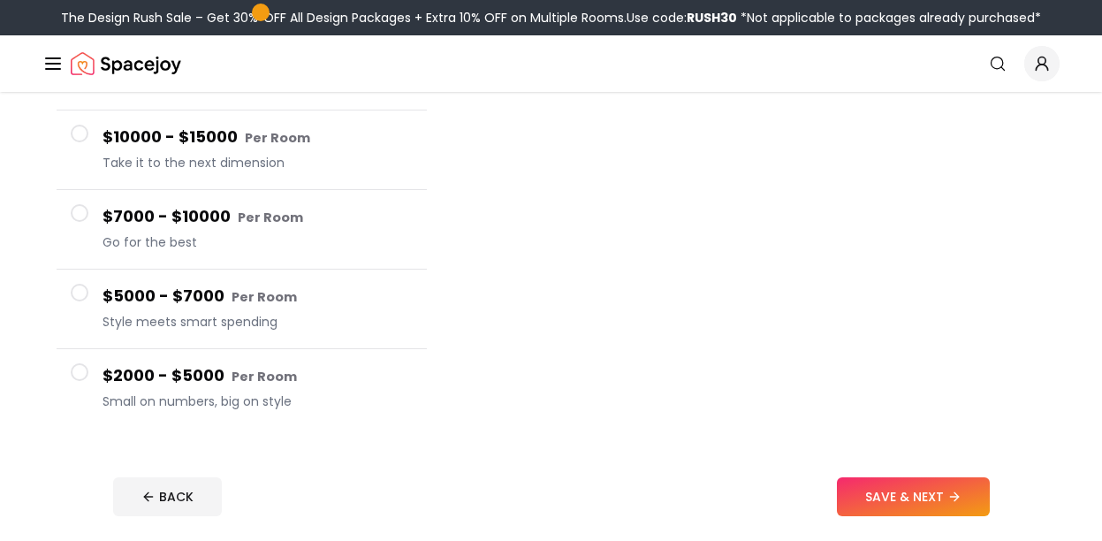
click at [226, 383] on h4 "$2000 - $5000 Per Room" at bounding box center [258, 376] width 310 height 26
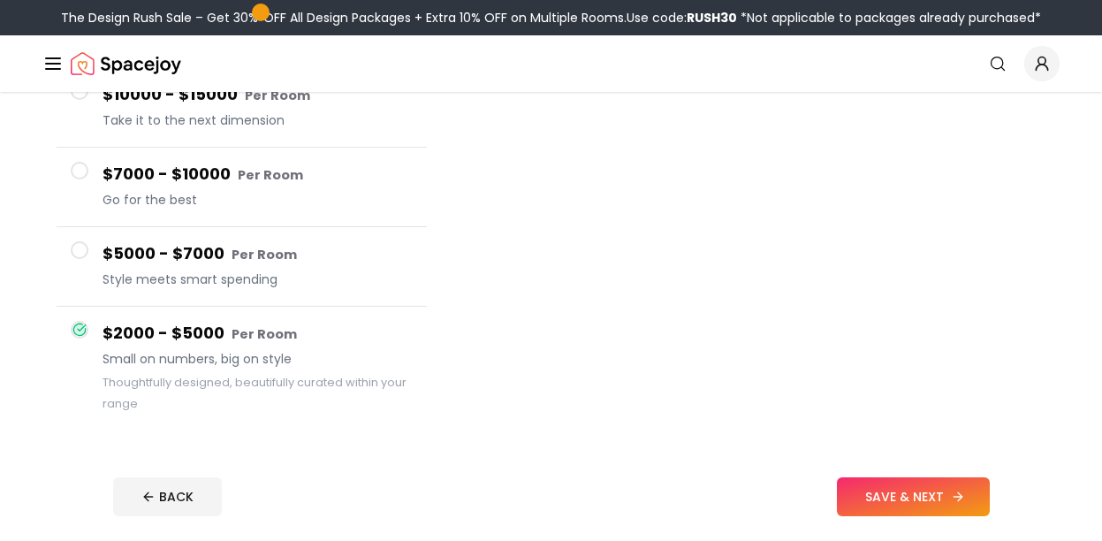
click at [938, 505] on button "SAVE & NEXT" at bounding box center [913, 496] width 153 height 39
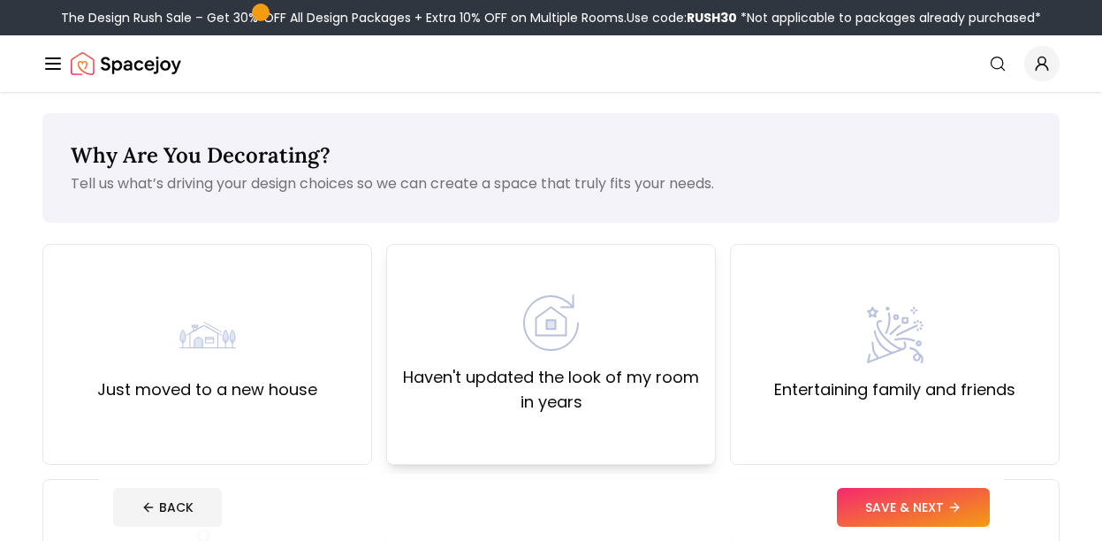
click at [551, 339] on img at bounding box center [551, 322] width 57 height 57
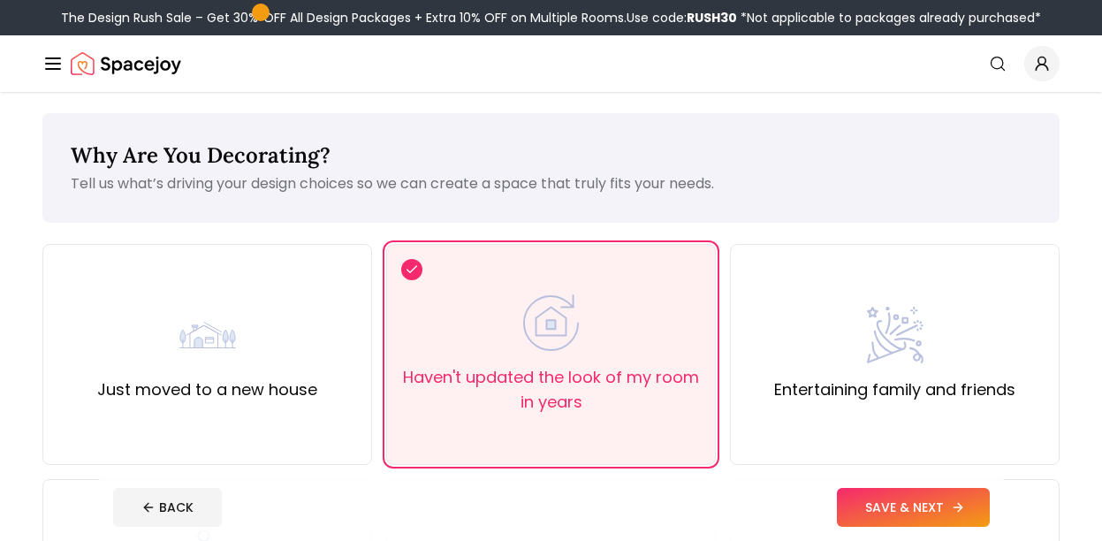
click at [875, 517] on button "SAVE & NEXT" at bounding box center [913, 507] width 153 height 39
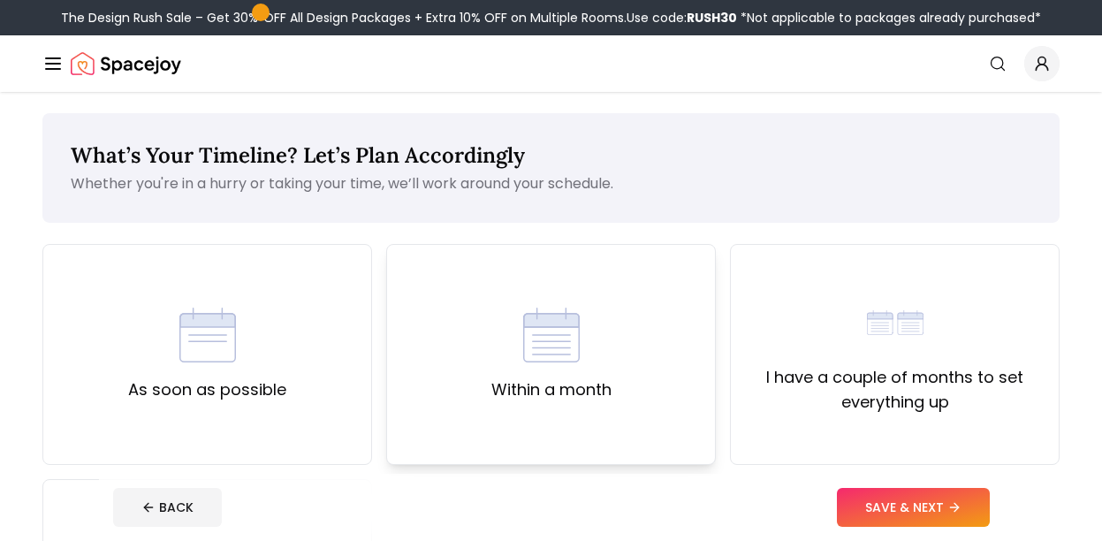
click at [546, 353] on img at bounding box center [551, 335] width 57 height 57
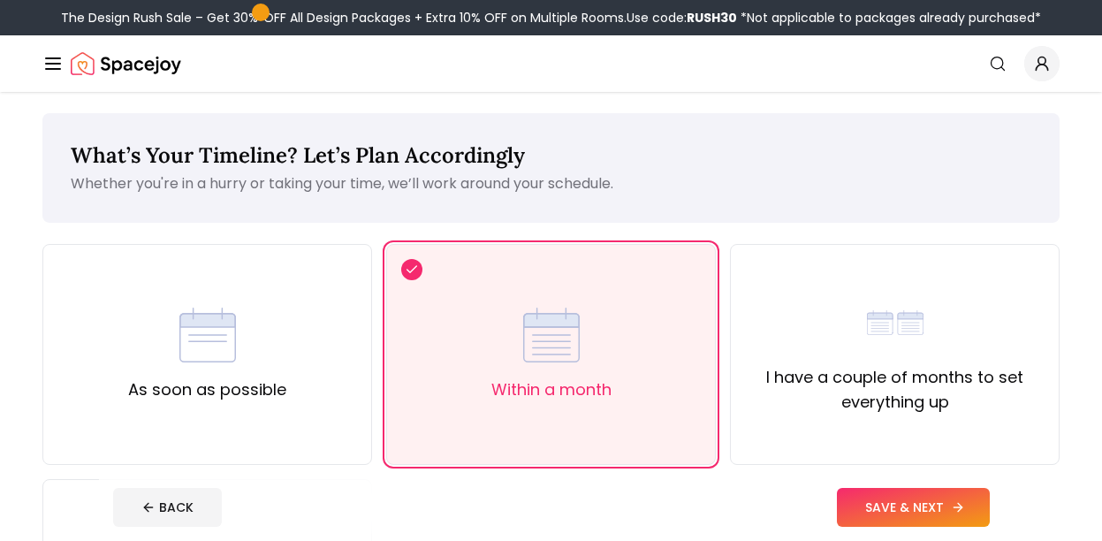
click at [894, 490] on button "SAVE & NEXT" at bounding box center [913, 507] width 153 height 39
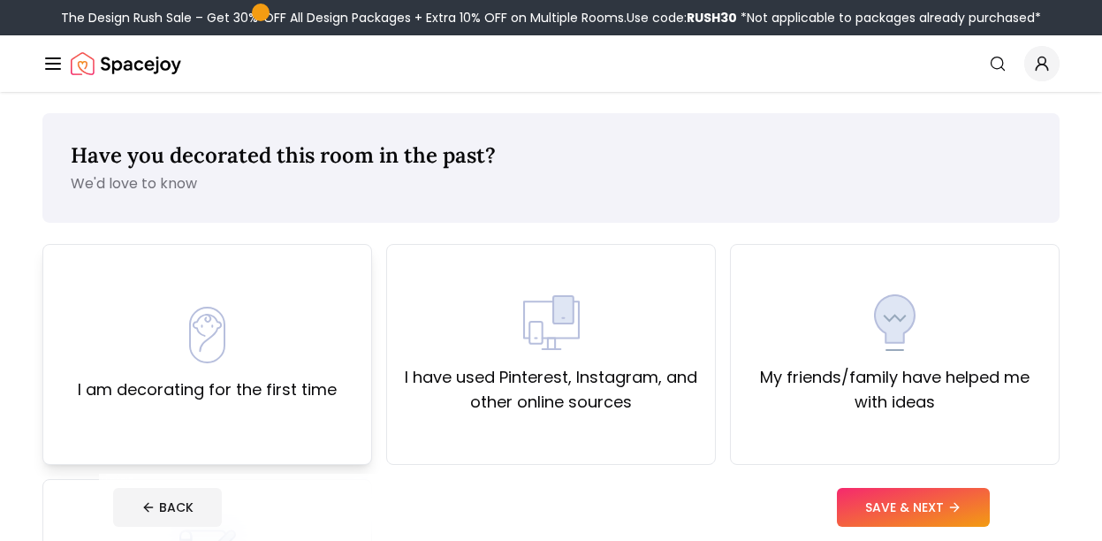
click at [268, 330] on div "I am decorating for the first time" at bounding box center [207, 354] width 259 height 95
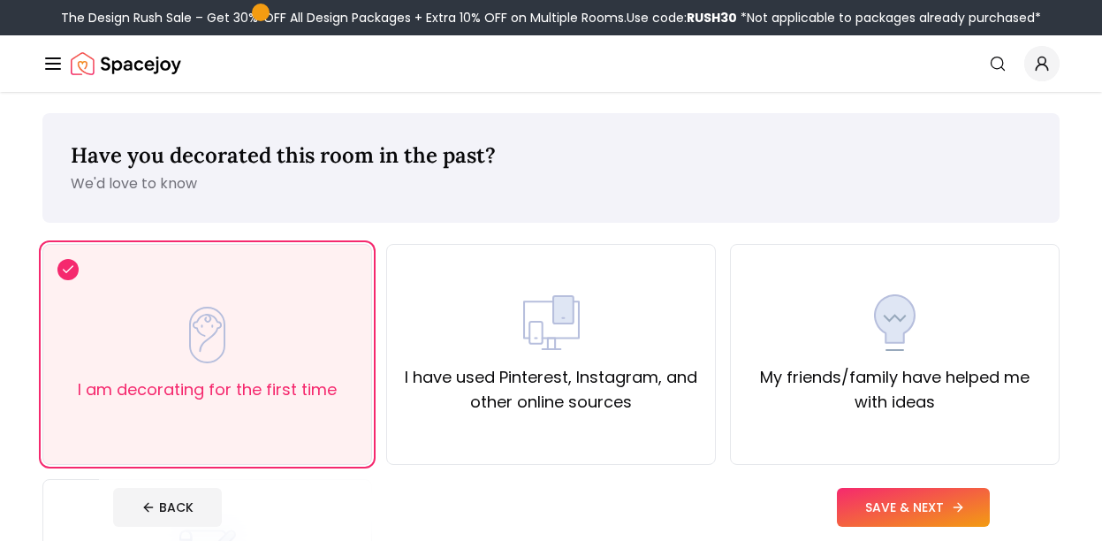
click at [904, 510] on button "SAVE & NEXT" at bounding box center [913, 507] width 153 height 39
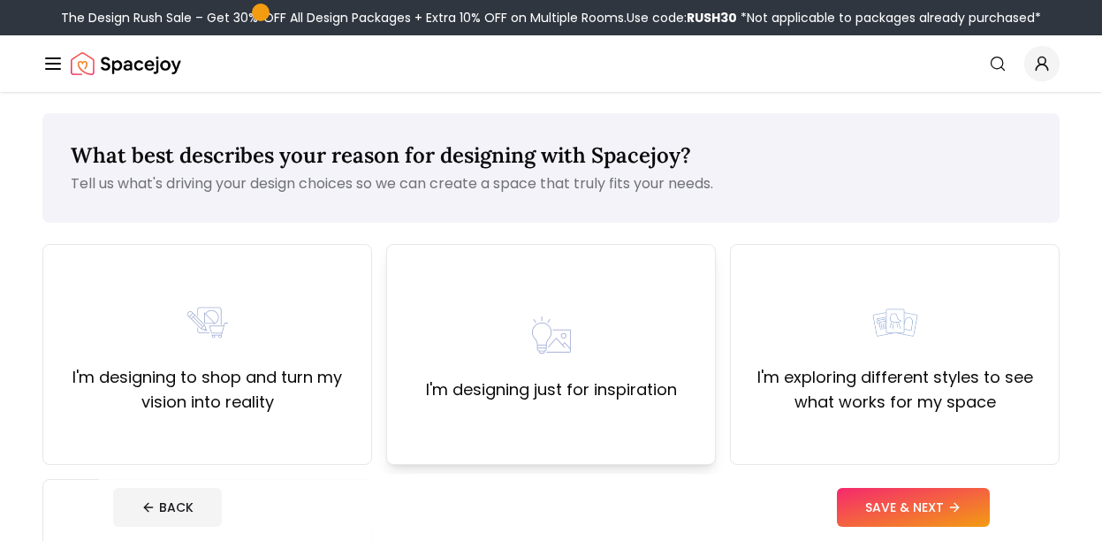
click at [564, 331] on img at bounding box center [551, 335] width 57 height 57
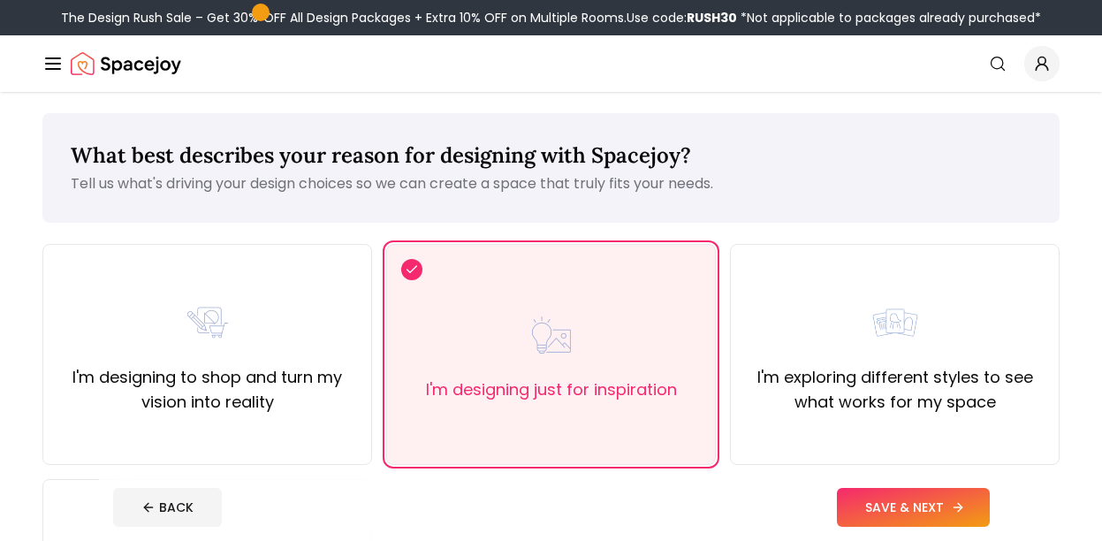
click at [909, 500] on button "SAVE & NEXT" at bounding box center [913, 507] width 153 height 39
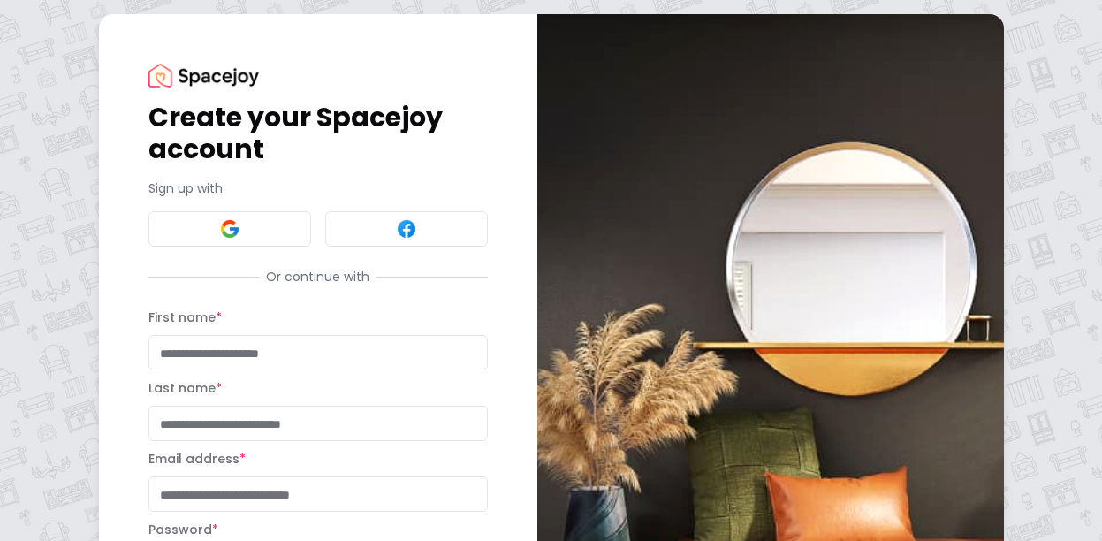
scroll to position [4, 0]
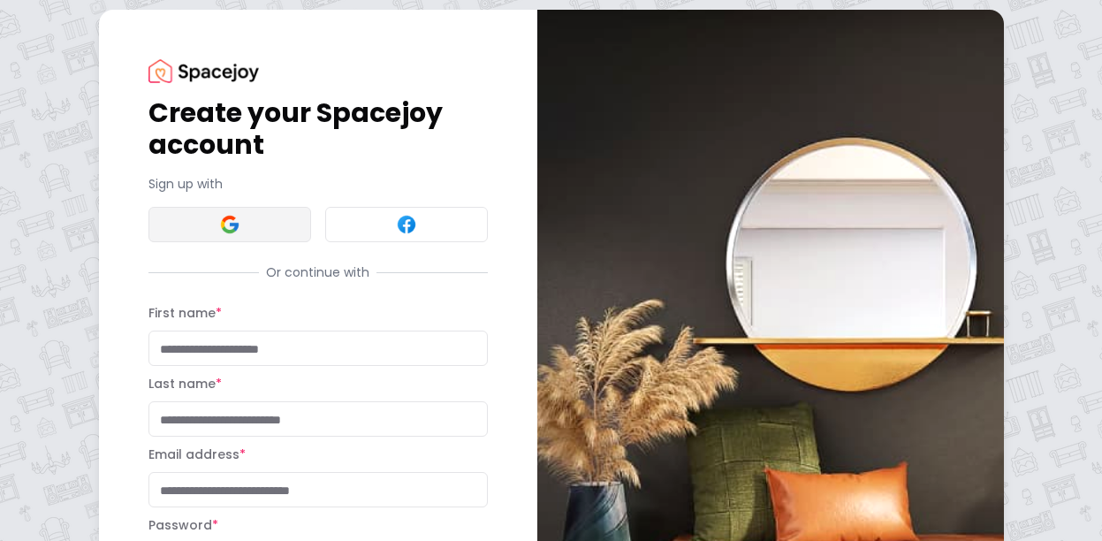
click at [243, 230] on button at bounding box center [229, 224] width 163 height 35
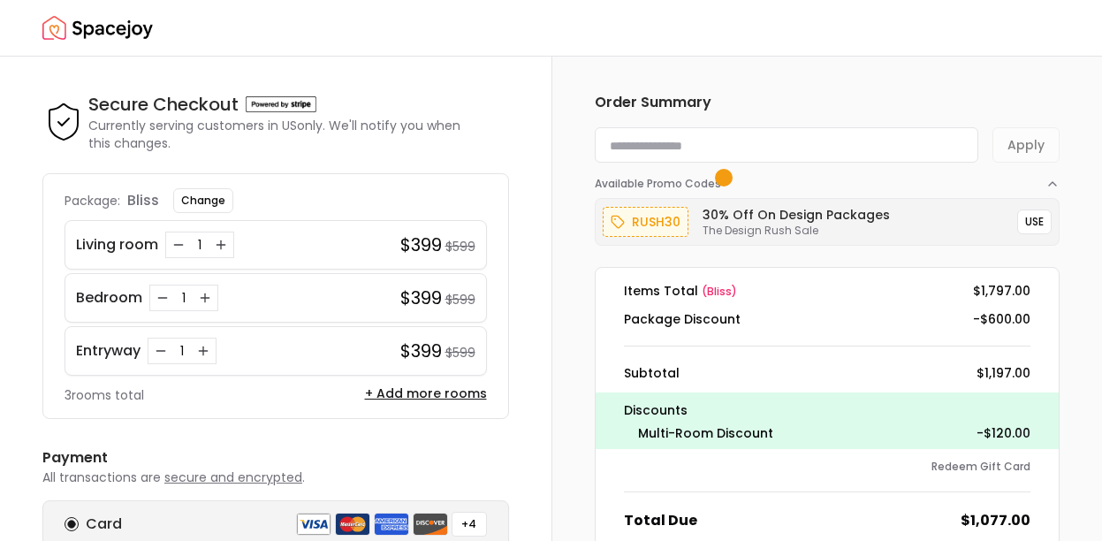
click at [85, 35] on img "Spacejoy" at bounding box center [97, 28] width 110 height 35
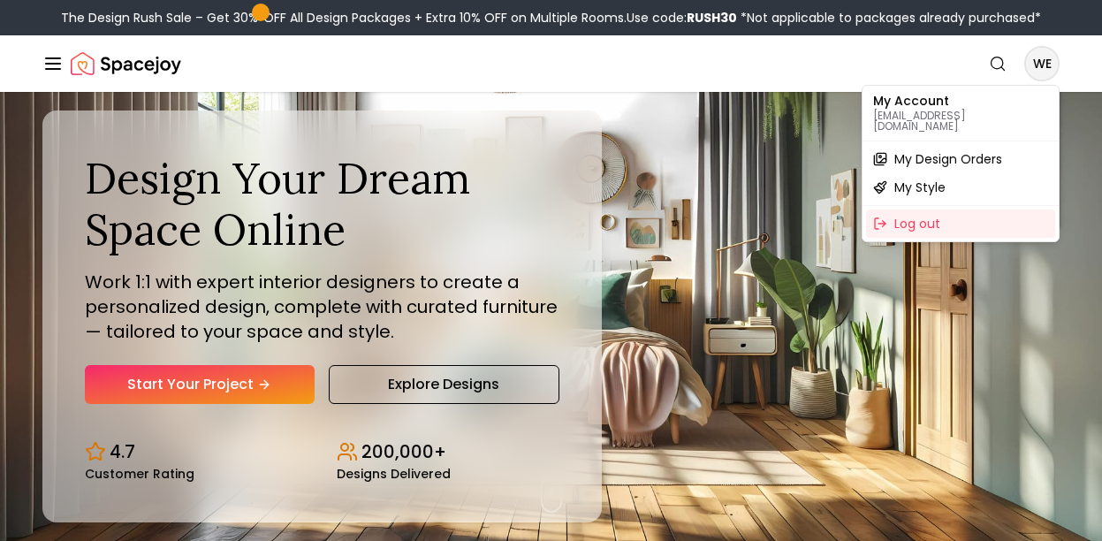
click at [922, 113] on p "[EMAIL_ADDRESS][DOMAIN_NAME]" at bounding box center [960, 120] width 175 height 21
click at [886, 106] on p "My Account" at bounding box center [960, 101] width 175 height 12
click at [906, 150] on span "My Design Orders" at bounding box center [948, 159] width 108 height 18
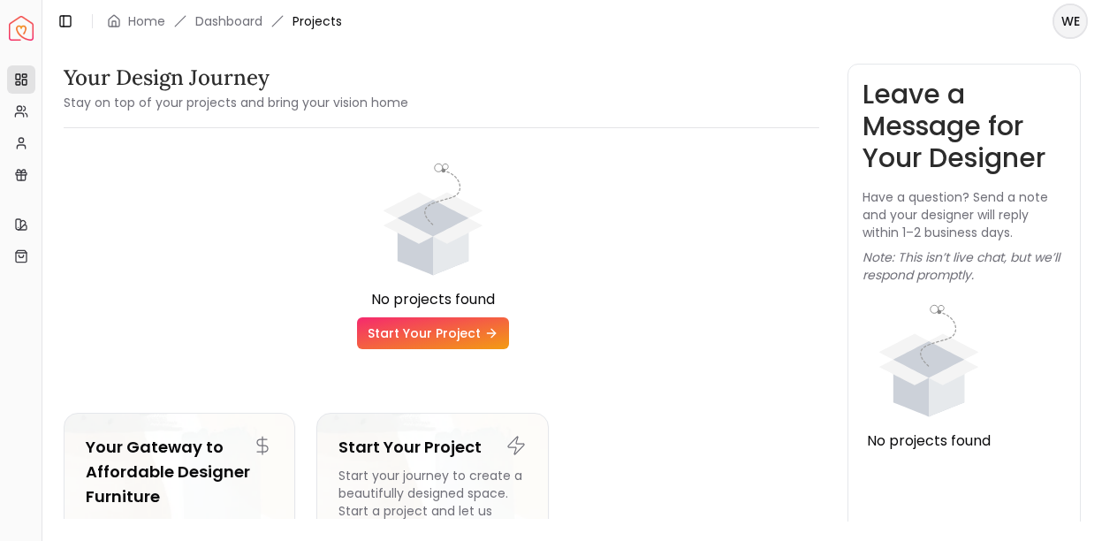
click at [1065, 16] on html "Spacejoy Dashboard Overview Projects My Referrals My Profile Gift Card Balance …" at bounding box center [551, 270] width 1102 height 541
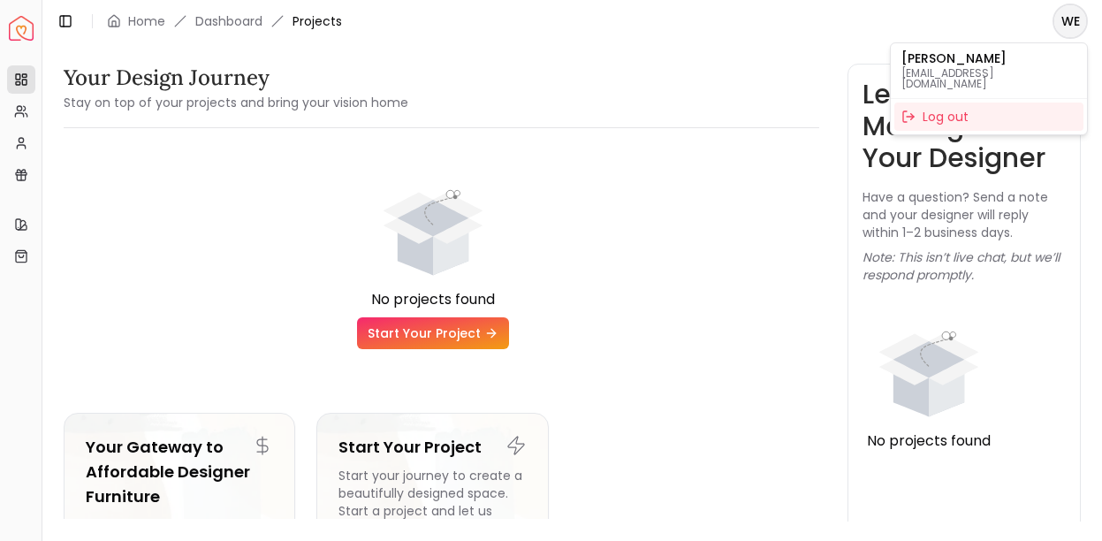
click at [20, 145] on html "Spacejoy Dashboard Overview Projects My Referrals My Profile Gift Card Balance …" at bounding box center [551, 270] width 1102 height 541
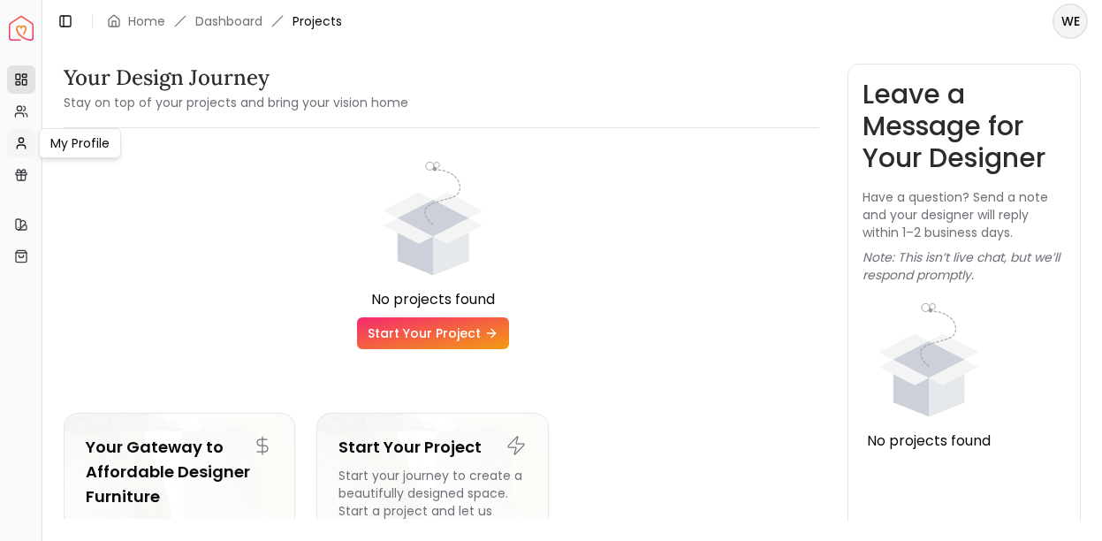
click at [19, 147] on icon at bounding box center [21, 143] width 14 height 14
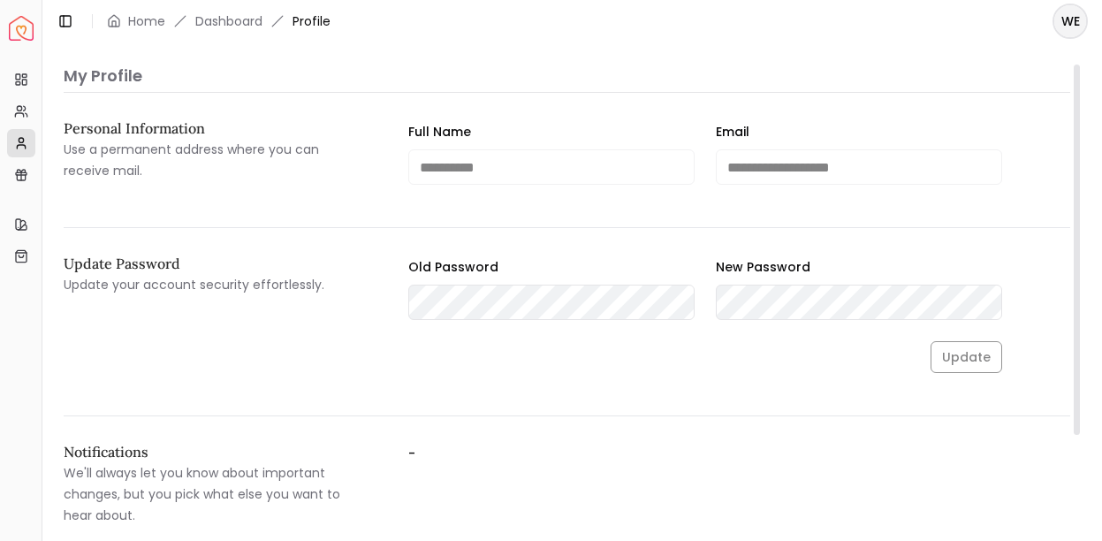
click at [968, 346] on div "Update" at bounding box center [705, 357] width 594 height 32
click at [970, 354] on div "Update" at bounding box center [705, 357] width 594 height 32
click at [475, 190] on div "**********" at bounding box center [567, 174] width 1007 height 107
click at [117, 200] on div "**********" at bounding box center [567, 174] width 1007 height 107
click at [21, 111] on icon at bounding box center [21, 111] width 14 height 14
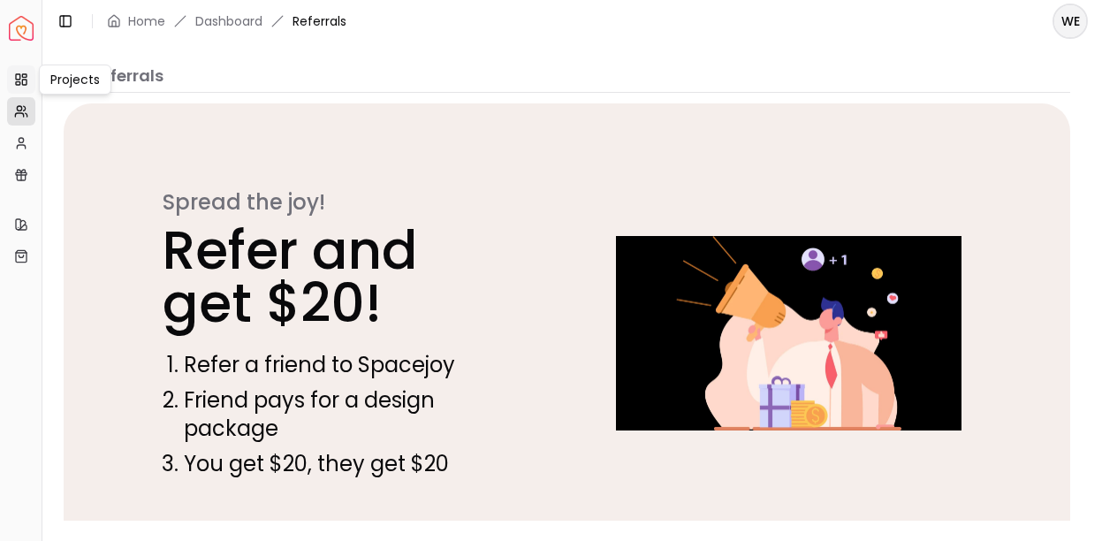
click at [22, 85] on icon at bounding box center [21, 79] width 14 height 14
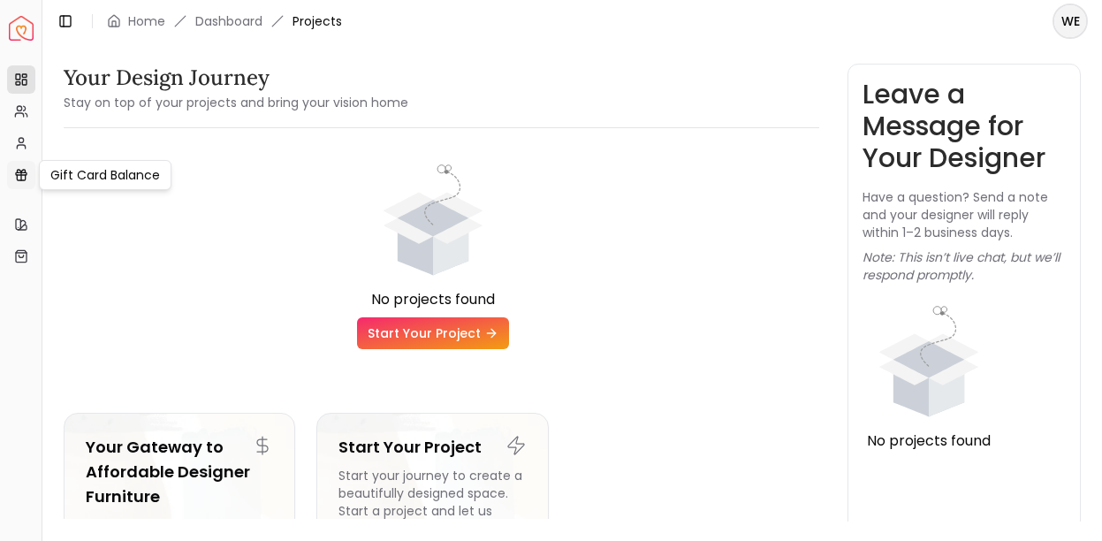
click at [28, 179] on link "Gift Card Balance" at bounding box center [21, 175] width 28 height 28
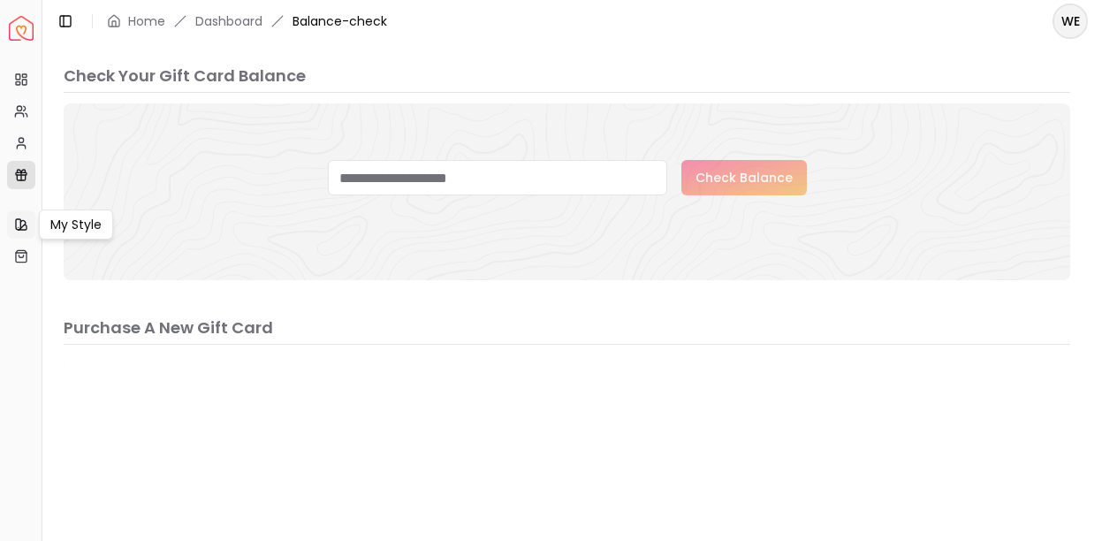
click at [19, 232] on link "My Style" at bounding box center [21, 224] width 28 height 28
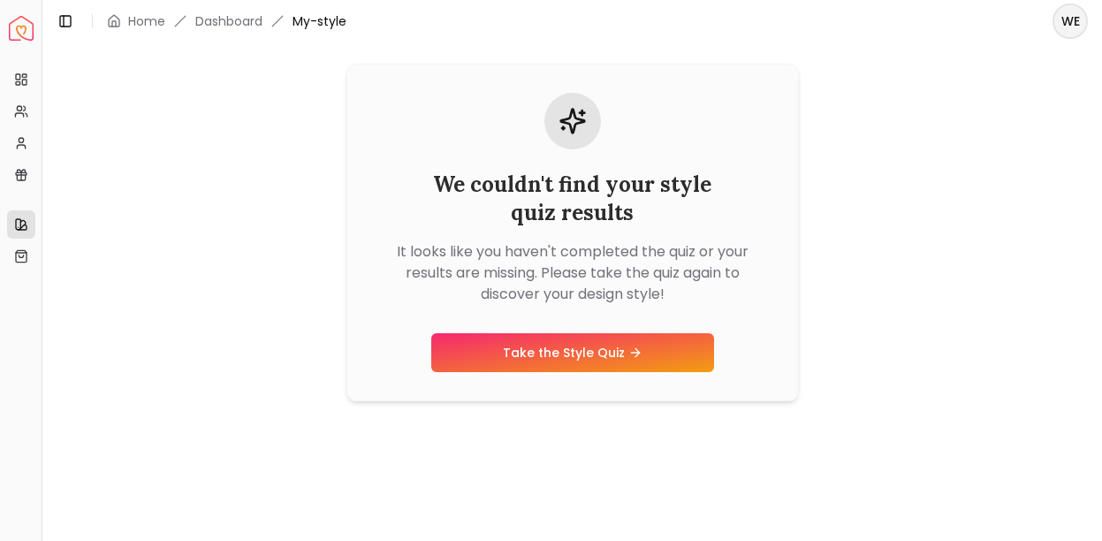
click at [1064, 28] on html "Spacejoy Dashboard Overview Projects My Referrals My Profile Gift Card Balance …" at bounding box center [551, 270] width 1102 height 541
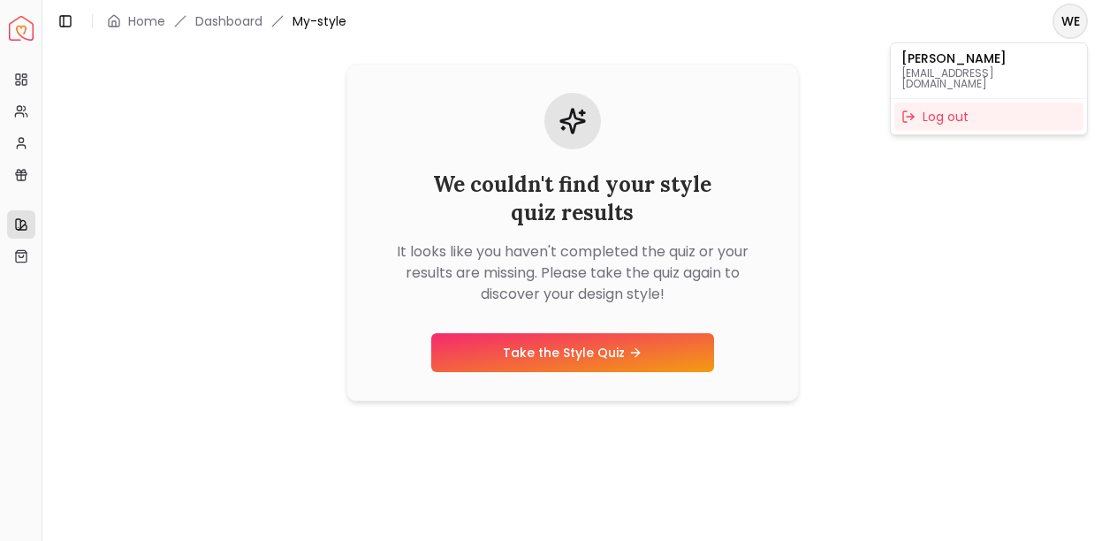
click at [23, 33] on html "Spacejoy Dashboard Overview Projects My Referrals My Profile Gift Card Balance …" at bounding box center [551, 270] width 1102 height 541
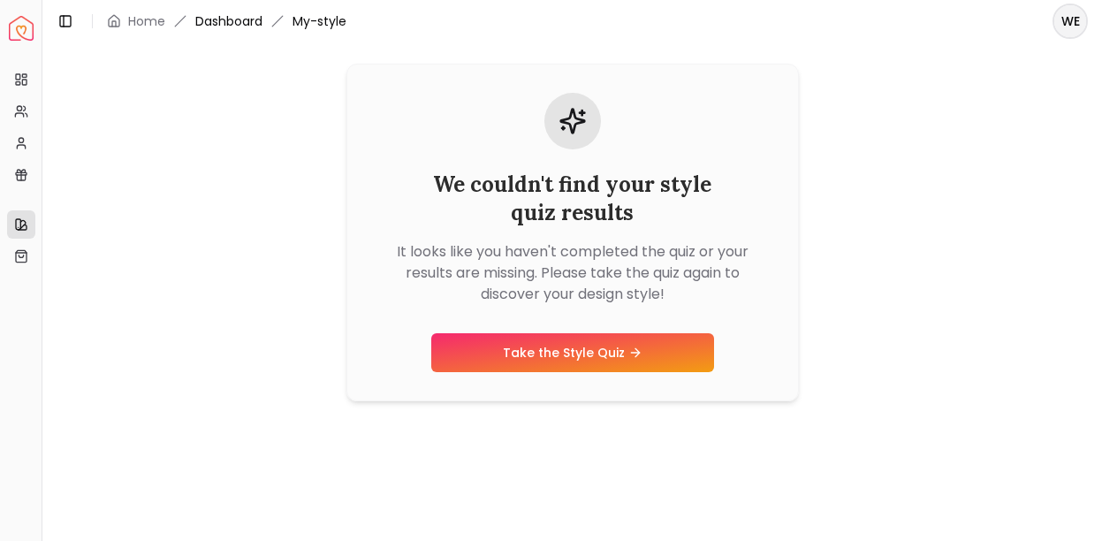
click at [232, 20] on link "Dashboard" at bounding box center [228, 21] width 67 height 18
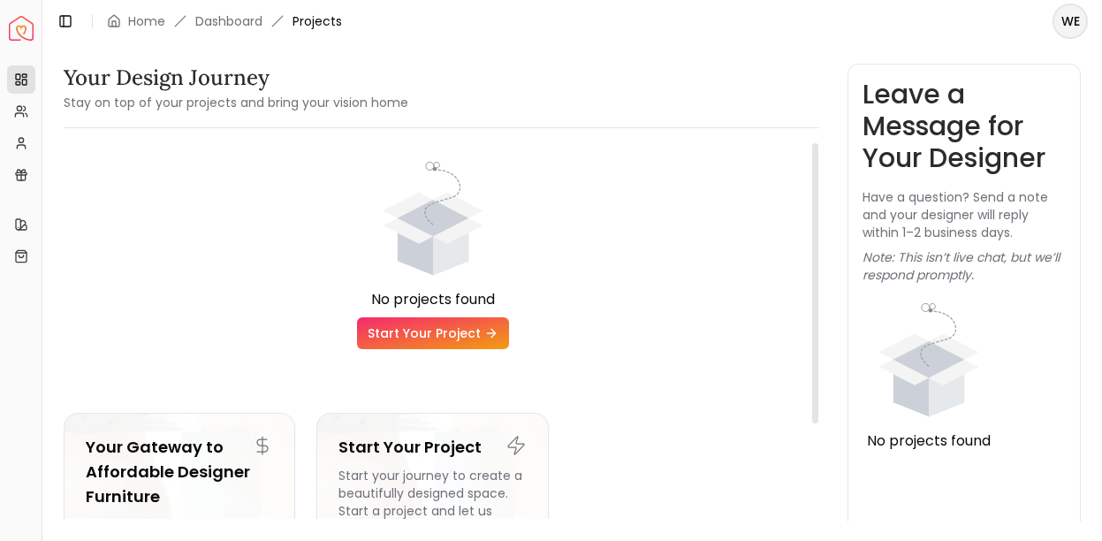
click at [21, 33] on img "Spacejoy" at bounding box center [21, 28] width 25 height 25
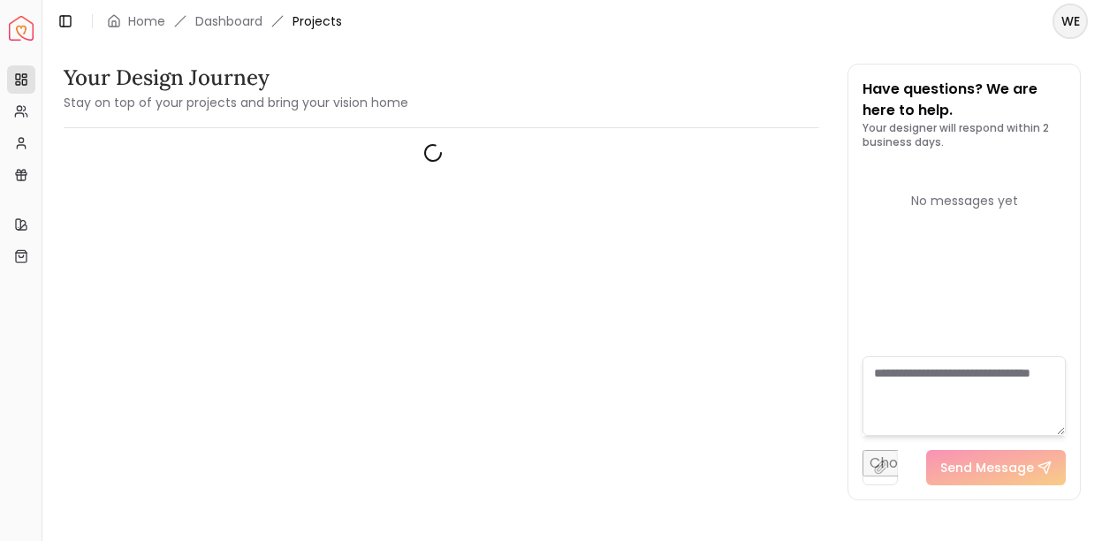
click at [1068, 27] on html "Spacejoy Dashboard Overview Projects My Referrals My Profile Gift Card Balance …" at bounding box center [551, 270] width 1102 height 541
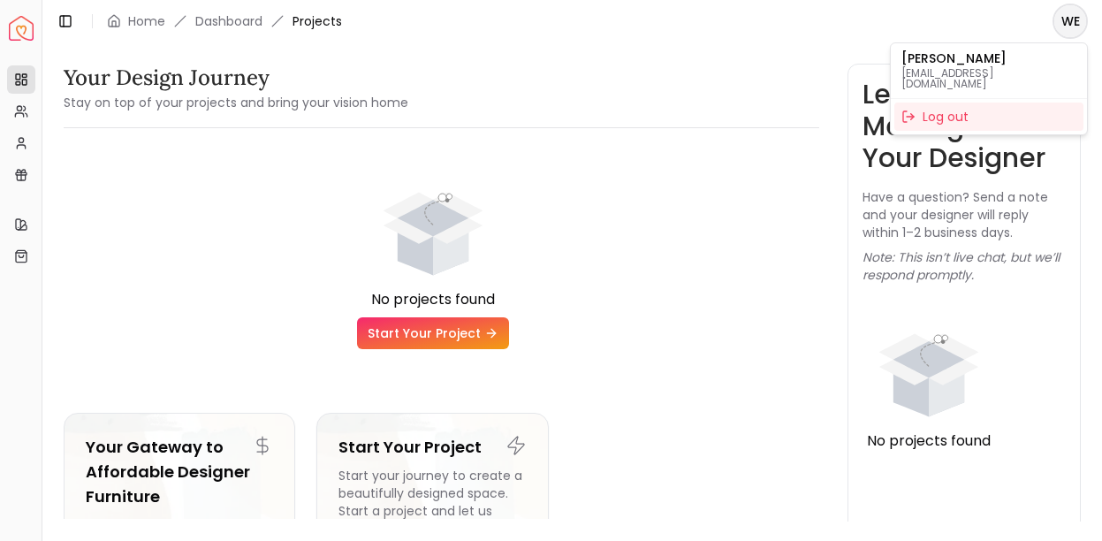
click at [963, 71] on p "[EMAIL_ADDRESS][DOMAIN_NAME]" at bounding box center [988, 78] width 175 height 21
click at [415, 204] on html "Spacejoy Dashboard Overview Projects My Referrals My Profile Gift Card Balance …" at bounding box center [551, 270] width 1102 height 541
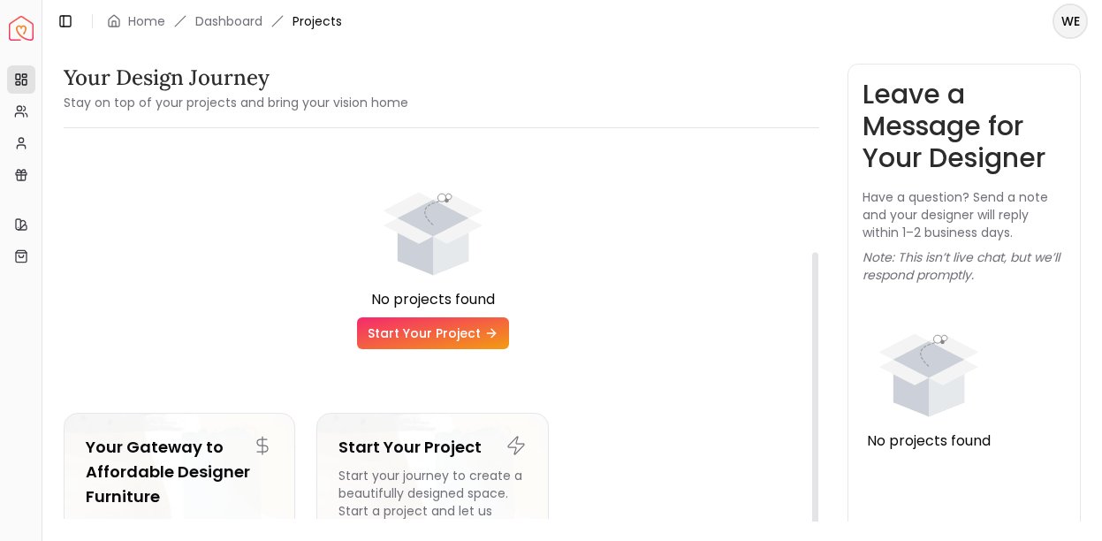
scroll to position [147, 0]
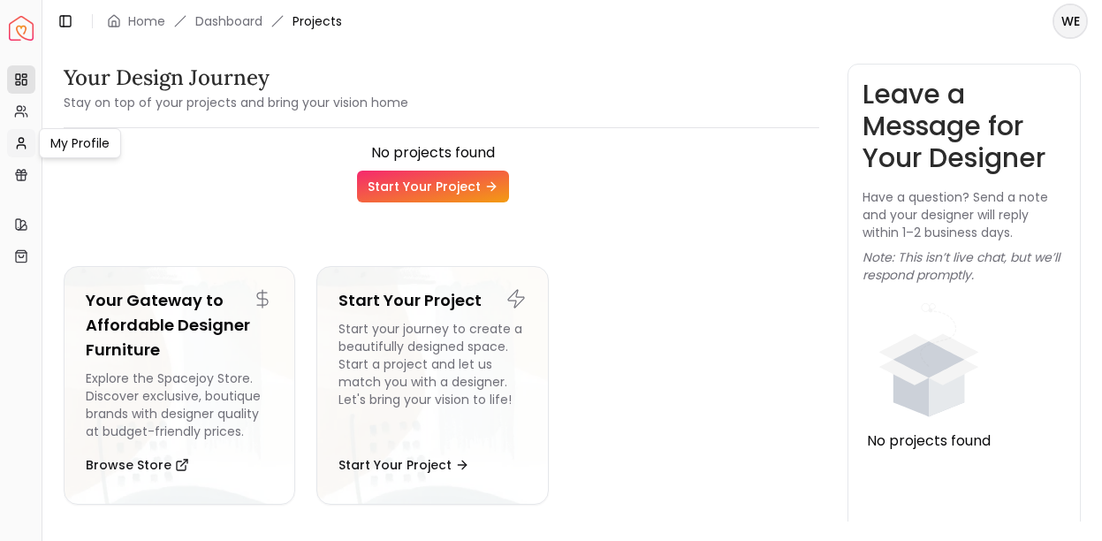
click at [20, 139] on icon at bounding box center [21, 143] width 14 height 14
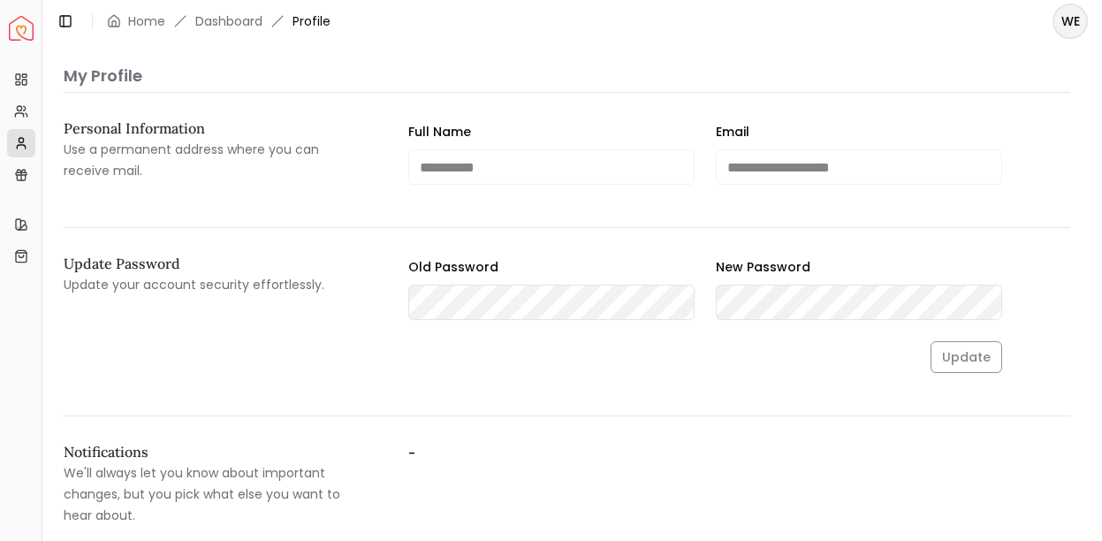
click at [23, 26] on img "Spacejoy" at bounding box center [21, 28] width 25 height 25
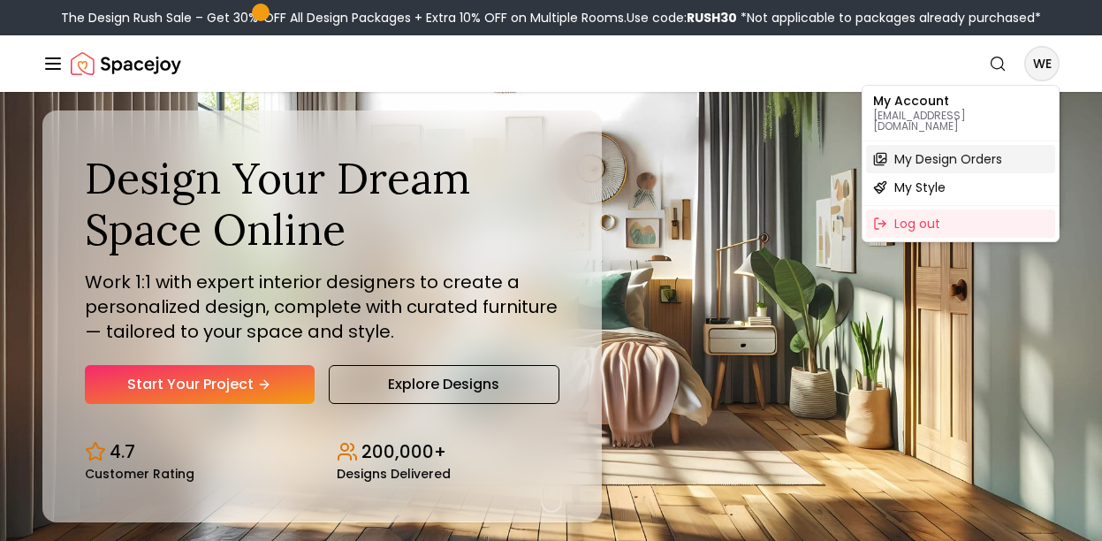
click at [949, 153] on span "My Design Orders" at bounding box center [948, 159] width 108 height 18
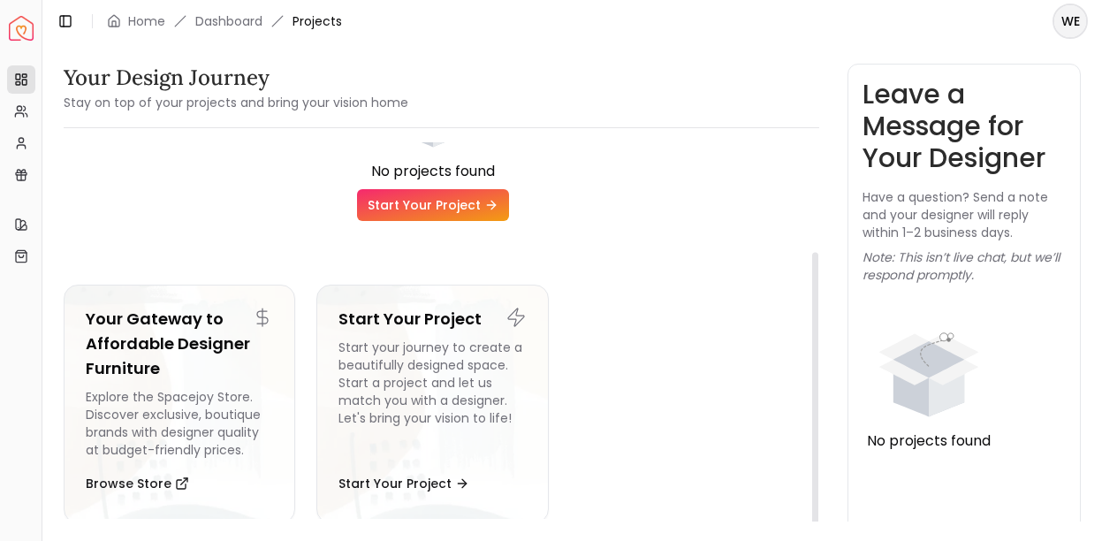
scroll to position [147, 0]
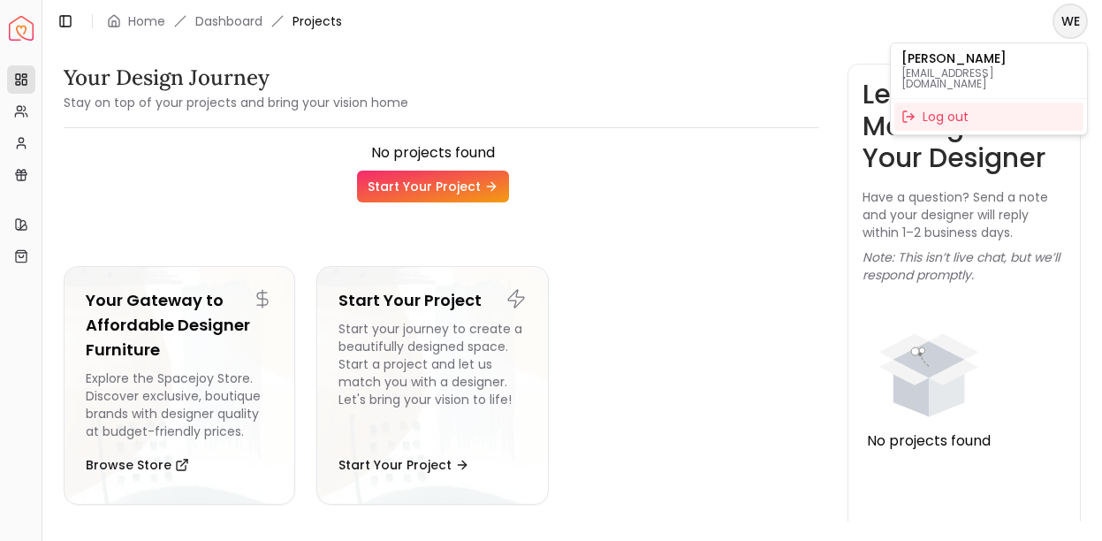
click at [1069, 16] on html "Spacejoy Dashboard Overview Projects My Referrals My Profile Gift Card Balance …" at bounding box center [551, 270] width 1102 height 541
click at [971, 69] on p "[EMAIL_ADDRESS][DOMAIN_NAME]" at bounding box center [988, 78] width 175 height 21
click at [20, 146] on html "Spacejoy Dashboard Overview Projects My Referrals My Profile Gift Card Balance …" at bounding box center [551, 270] width 1102 height 541
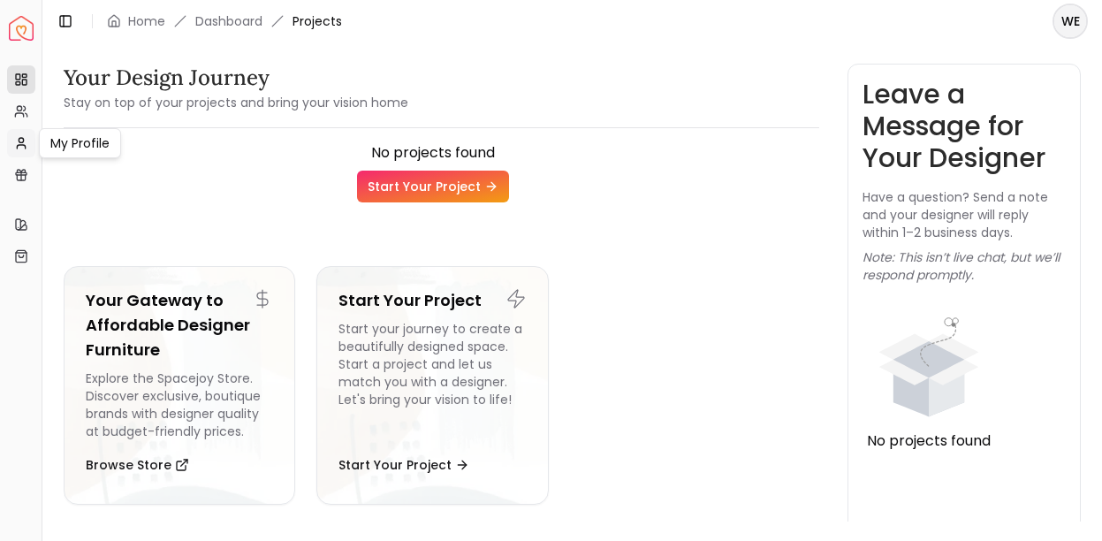
click at [25, 143] on icon at bounding box center [21, 143] width 14 height 14
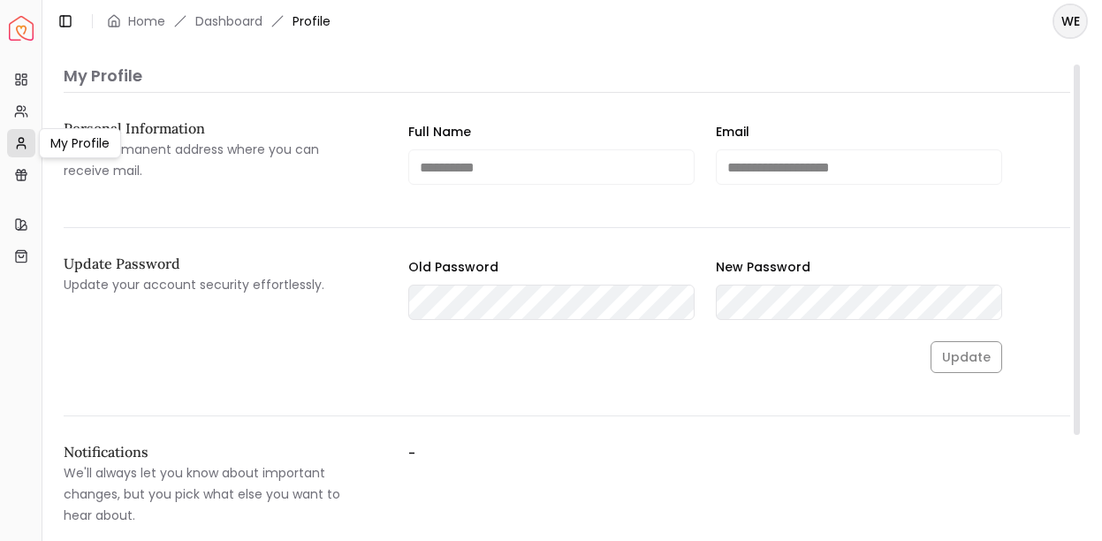
click at [21, 27] on img "Spacejoy" at bounding box center [21, 28] width 25 height 25
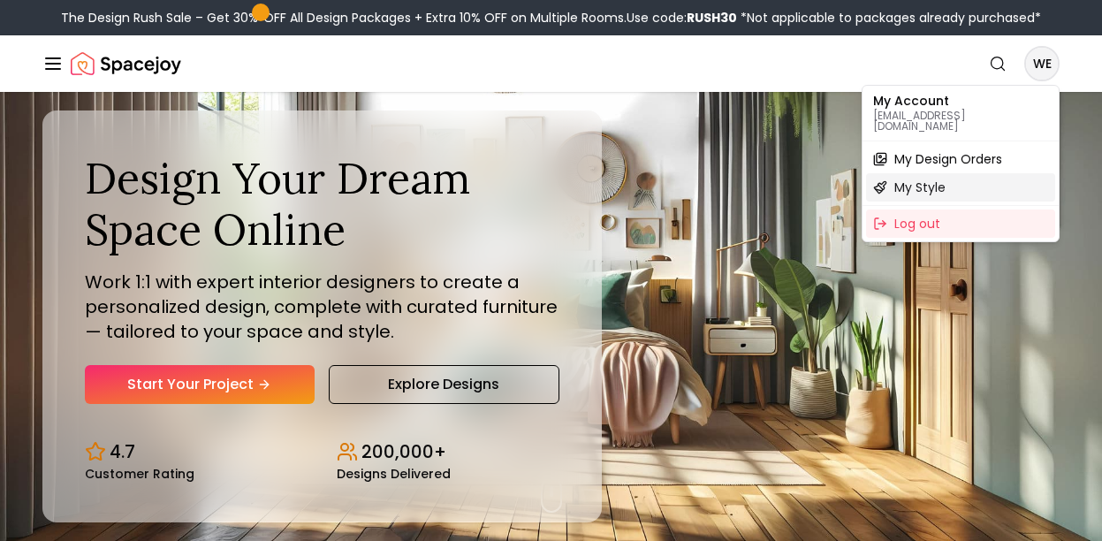
click at [900, 179] on span "My Style" at bounding box center [919, 188] width 51 height 18
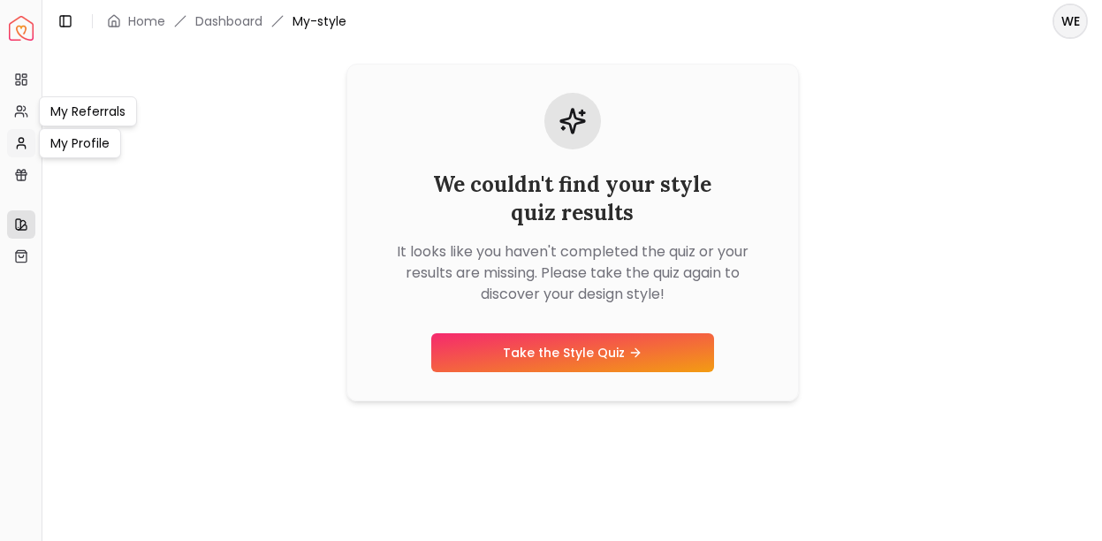
click at [25, 141] on icon at bounding box center [21, 143] width 14 height 14
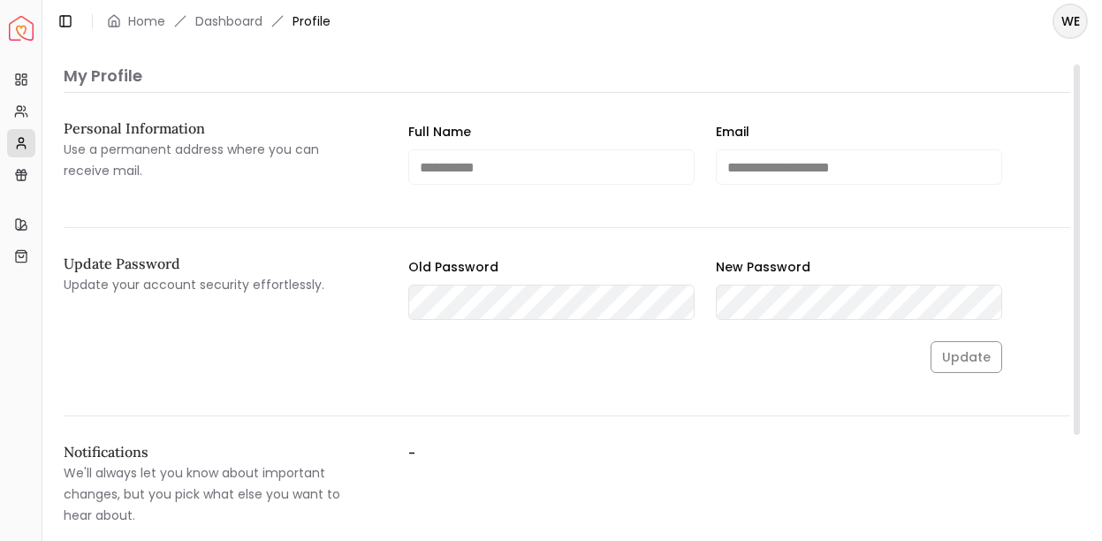
scroll to position [105, 0]
